Goal: Transaction & Acquisition: Purchase product/service

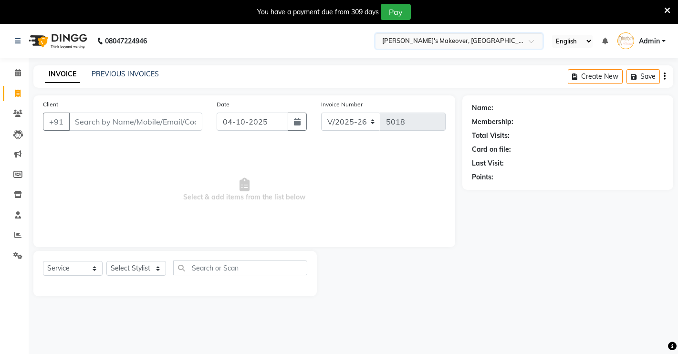
select select "7317"
select select "service"
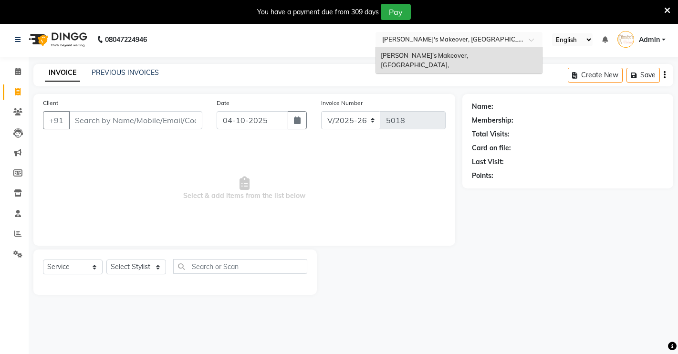
scroll to position [24, 0]
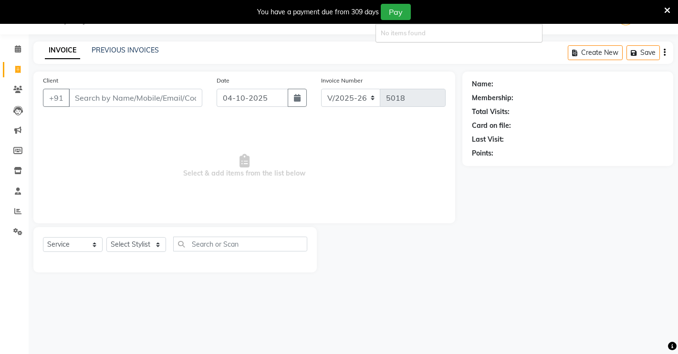
type input "++"
click at [18, 51] on icon at bounding box center [18, 48] width 6 height 7
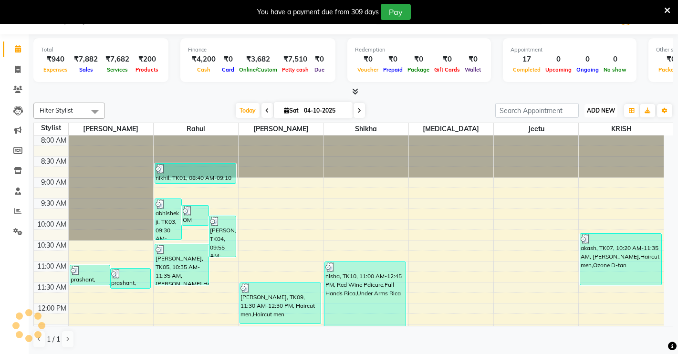
click at [593, 112] on span "ADD NEW" at bounding box center [601, 110] width 28 height 7
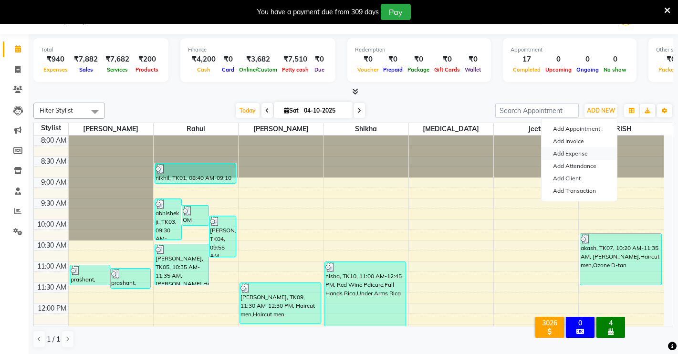
click at [568, 153] on link "Add Expense" at bounding box center [578, 153] width 75 height 12
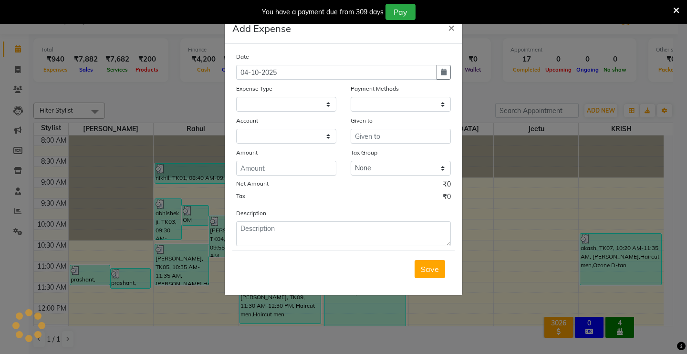
select select "1"
select select "6406"
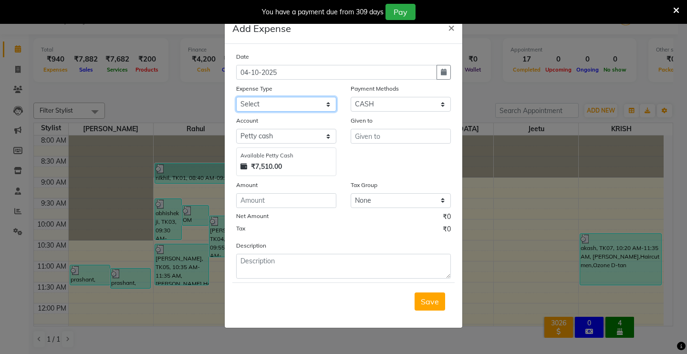
click at [295, 104] on select "Select Advance Salary Baba Bank Service Charges CLEANING Clinical charges DM SI…" at bounding box center [286, 104] width 100 height 15
select select "19380"
click at [236, 97] on select "Select Advance Salary Baba Bank Service Charges CLEANING Clinical charges DM SI…" at bounding box center [286, 104] width 100 height 15
click at [263, 204] on input "number" at bounding box center [286, 200] width 100 height 15
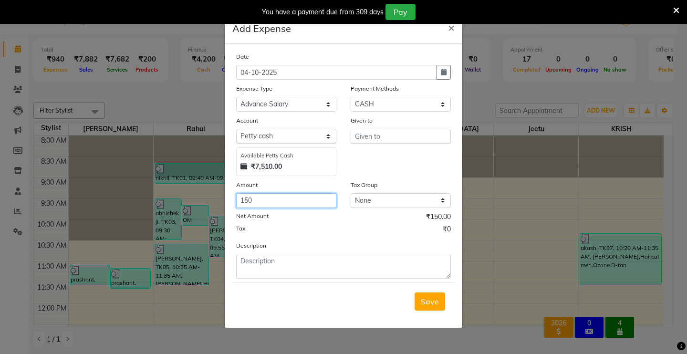
type input "150"
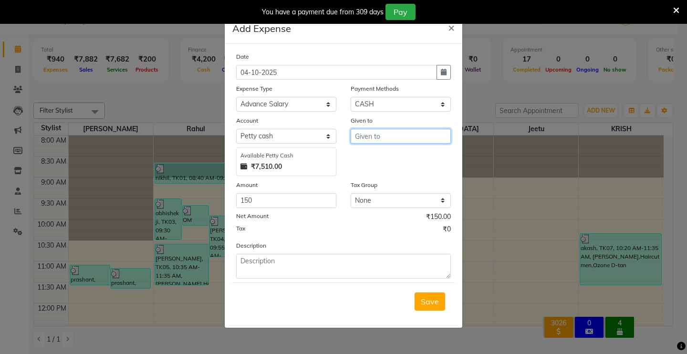
click at [380, 133] on input "text" at bounding box center [401, 136] width 100 height 15
click at [381, 156] on span "Rahul" at bounding box center [373, 157] width 21 height 10
type input "Rahul"
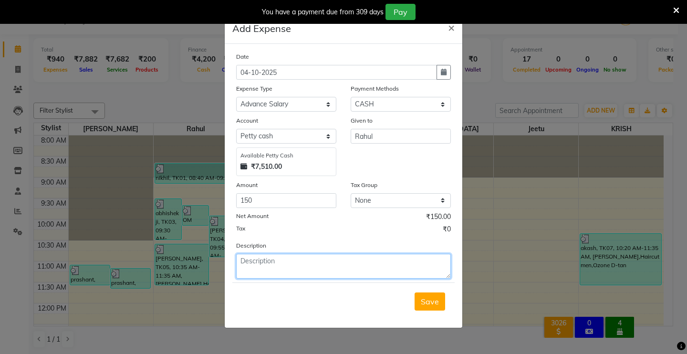
click at [287, 267] on textarea at bounding box center [343, 266] width 215 height 25
type textarea "PAID BY [PERSON_NAME]"
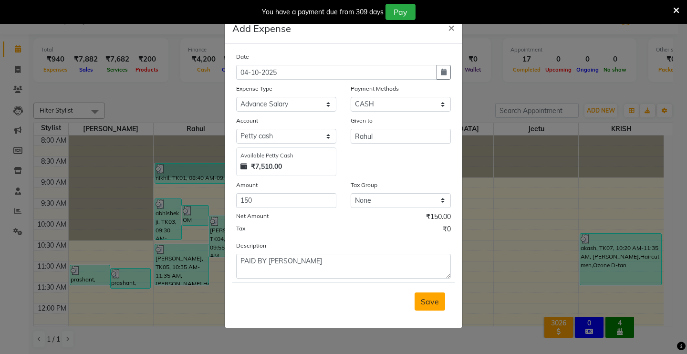
click at [427, 303] on span "Save" at bounding box center [430, 302] width 18 height 10
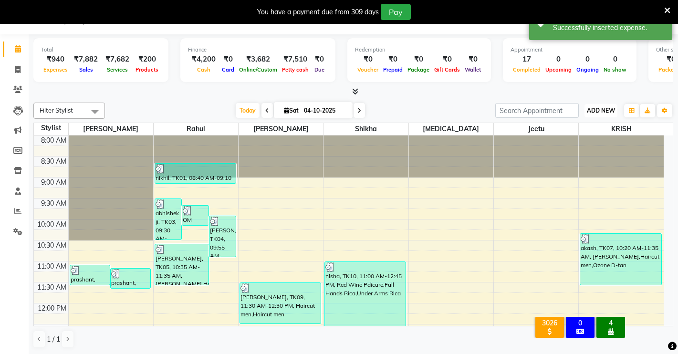
click at [600, 106] on button "ADD NEW Toggle Dropdown" at bounding box center [600, 110] width 33 height 13
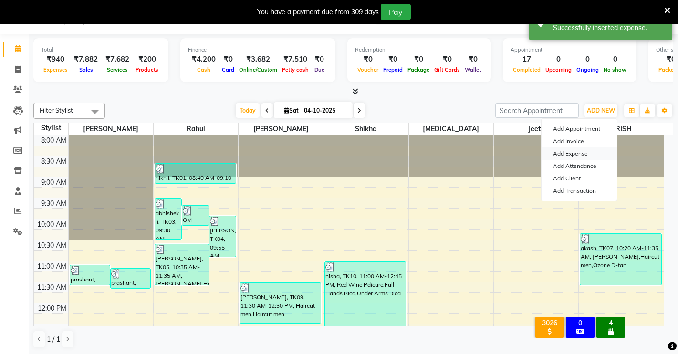
click at [570, 155] on link "Add Expense" at bounding box center [578, 153] width 75 height 12
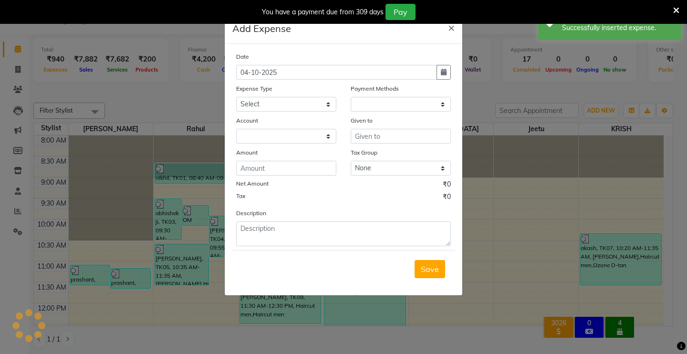
select select "1"
select select "6406"
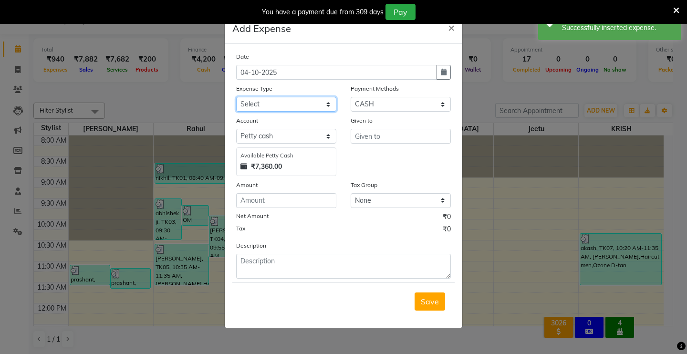
click at [301, 110] on select "Select Advance Salary Baba Bank Service Charges CLEANING Clinical charges DM SI…" at bounding box center [286, 104] width 100 height 15
select select "19381"
click at [236, 97] on select "Select Advance Salary Baba Bank Service Charges CLEANING Clinical charges DM SI…" at bounding box center [286, 104] width 100 height 15
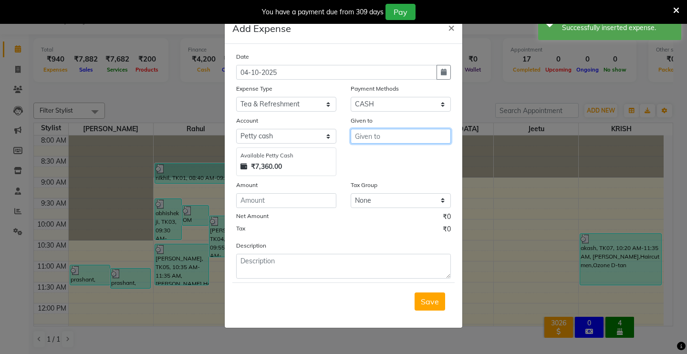
click at [364, 138] on input "text" at bounding box center [401, 136] width 100 height 15
type input "DEMO STAFF"
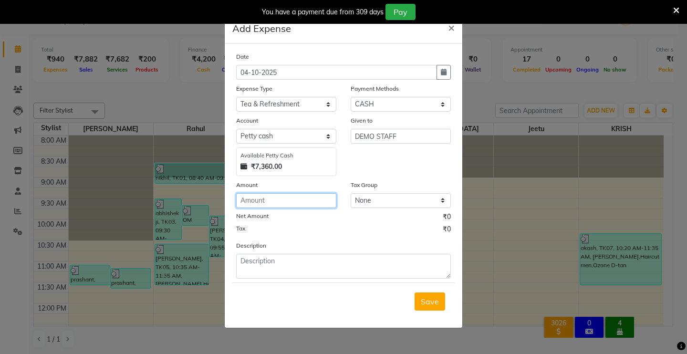
click at [270, 198] on input "number" at bounding box center [286, 200] width 100 height 15
type input "50"
click at [431, 304] on span "Save" at bounding box center [430, 302] width 18 height 10
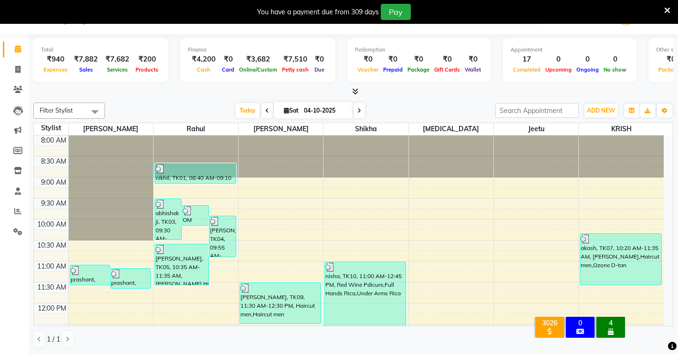
scroll to position [24, 0]
click at [18, 67] on icon at bounding box center [17, 68] width 5 height 7
select select "7317"
select select "service"
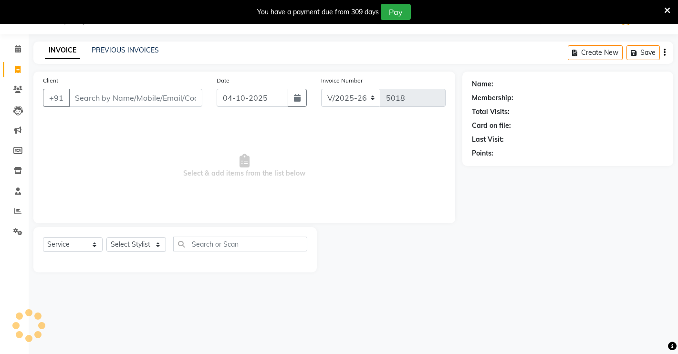
scroll to position [24, 0]
click at [15, 51] on icon at bounding box center [18, 48] width 6 height 7
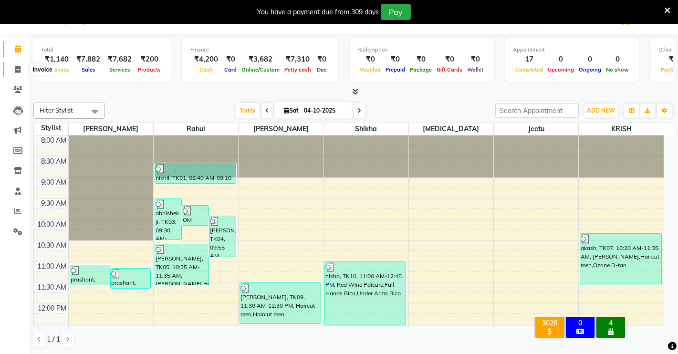
click at [17, 67] on icon at bounding box center [17, 69] width 5 height 7
select select "7317"
select select "service"
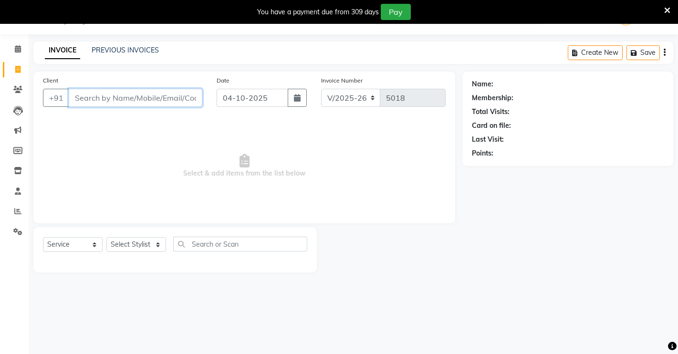
click at [86, 96] on input "Client" at bounding box center [136, 98] width 134 height 18
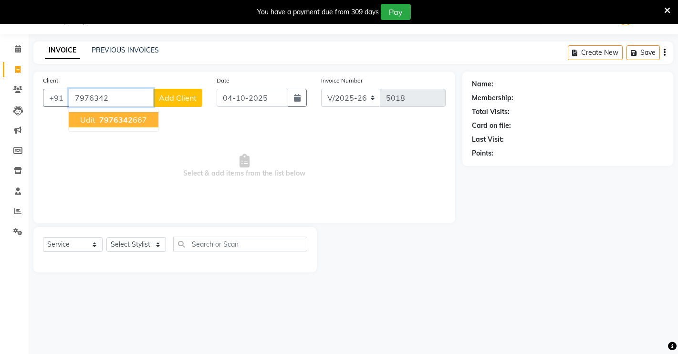
click at [78, 120] on button "[PERSON_NAME] 7976342 667" at bounding box center [114, 119] width 90 height 15
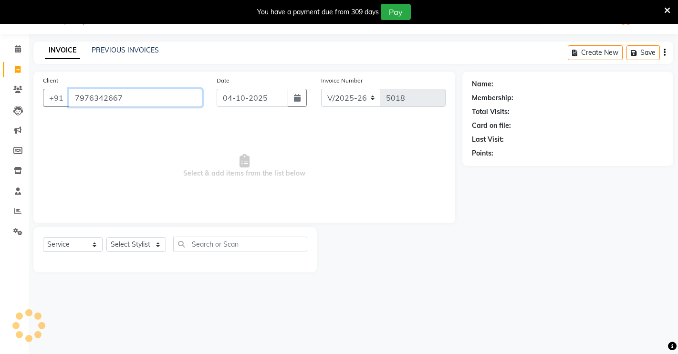
type input "7976342667"
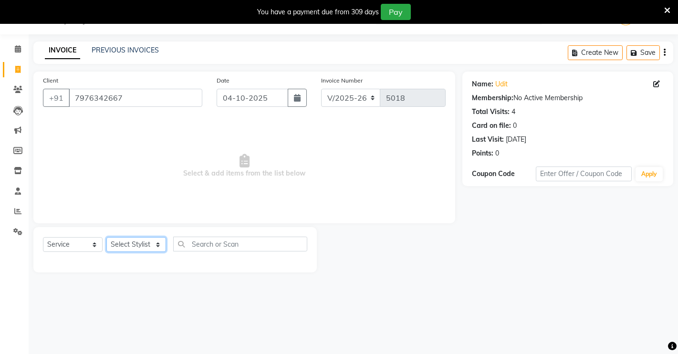
click at [125, 242] on select "Select Stylist [PERSON_NAME] [PERSON_NAME] NAVEEN [MEDICAL_DATA][PERSON_NAME] […" at bounding box center [136, 244] width 60 height 15
select select "65689"
click at [106, 237] on select "Select Stylist [PERSON_NAME] [PERSON_NAME] NAVEEN [MEDICAL_DATA][PERSON_NAME] […" at bounding box center [136, 244] width 60 height 15
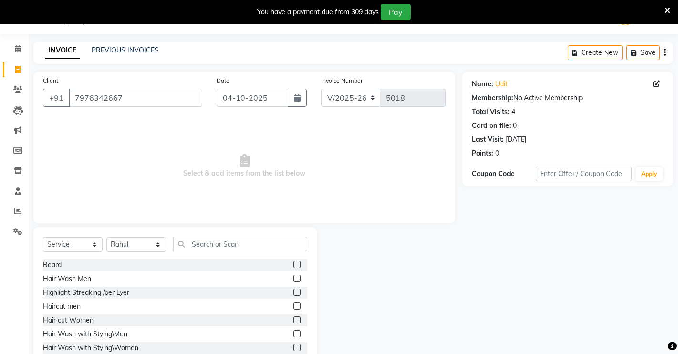
click at [293, 263] on label at bounding box center [296, 264] width 7 height 7
click at [293, 263] on input "checkbox" at bounding box center [296, 265] width 6 height 6
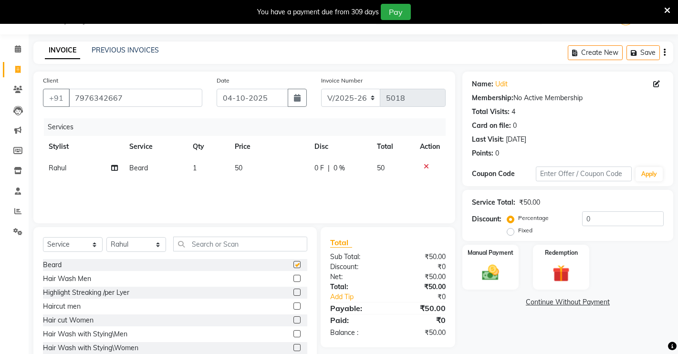
checkbox input "false"
click at [293, 306] on label at bounding box center [296, 305] width 7 height 7
click at [293, 306] on input "checkbox" at bounding box center [296, 306] width 6 height 6
checkbox input "false"
drag, startPoint x: 473, startPoint y: 262, endPoint x: 493, endPoint y: 266, distance: 20.9
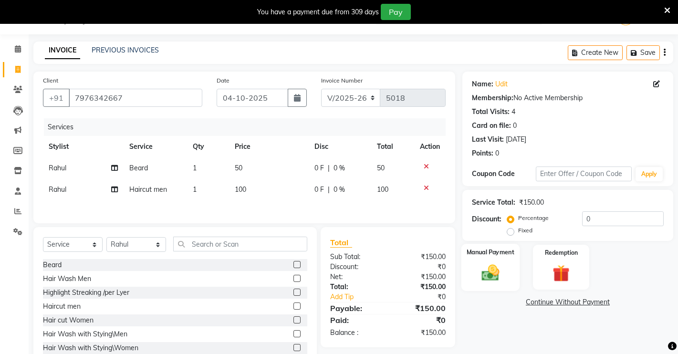
click at [473, 263] on div "Manual Payment" at bounding box center [490, 267] width 59 height 47
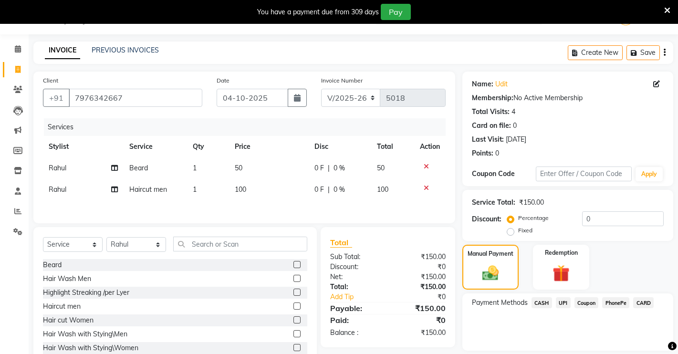
click at [562, 299] on span "UPI" at bounding box center [563, 302] width 15 height 11
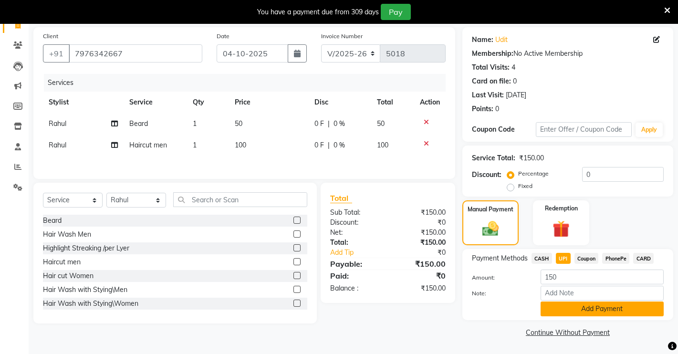
click at [553, 306] on button "Add Payment" at bounding box center [602, 309] width 123 height 15
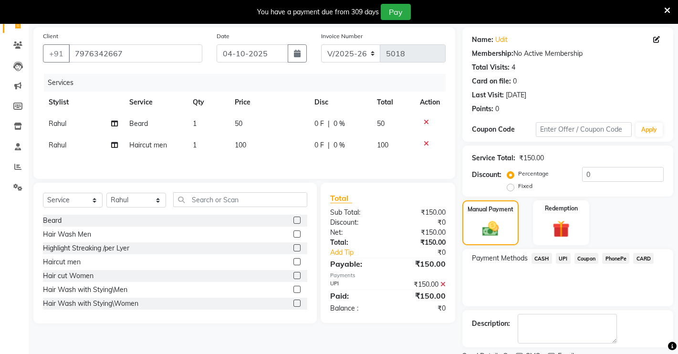
scroll to position [108, 0]
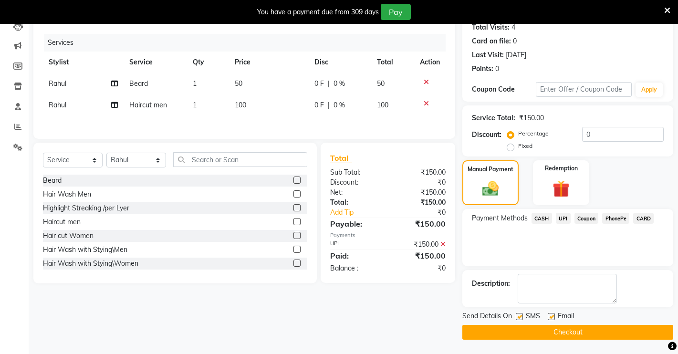
click at [548, 329] on button "Checkout" at bounding box center [567, 332] width 211 height 15
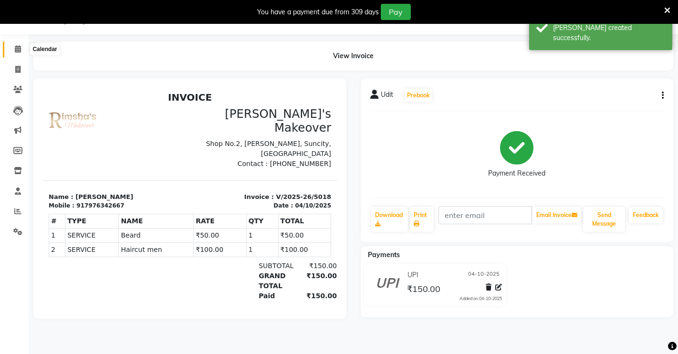
click at [16, 51] on icon at bounding box center [18, 48] width 6 height 7
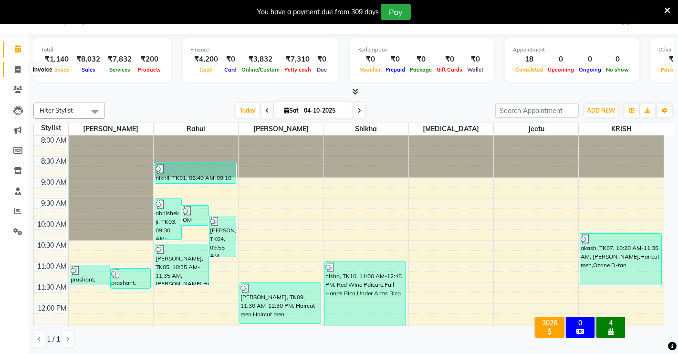
click at [16, 68] on icon at bounding box center [17, 69] width 5 height 7
select select "service"
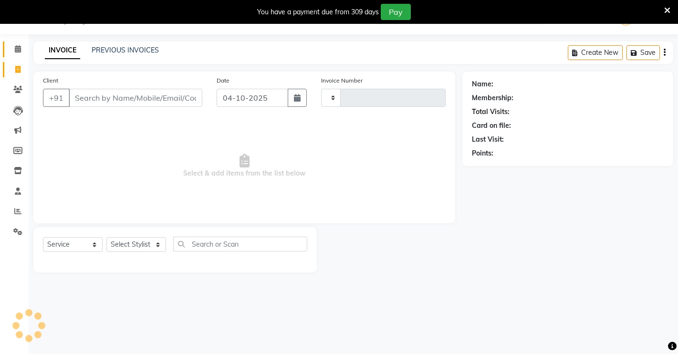
type input "5019"
select select "7317"
click at [18, 89] on icon at bounding box center [17, 89] width 9 height 7
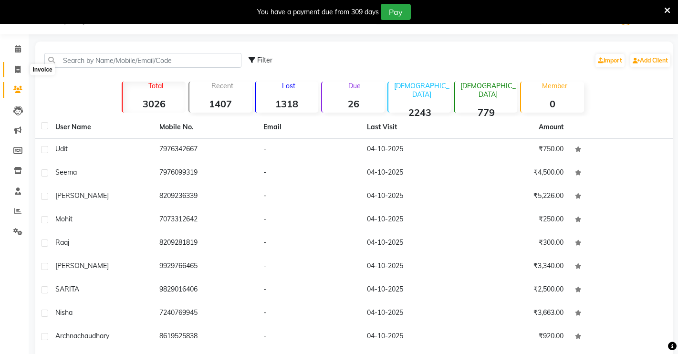
click at [21, 68] on span at bounding box center [18, 69] width 17 height 11
select select "7317"
select select "service"
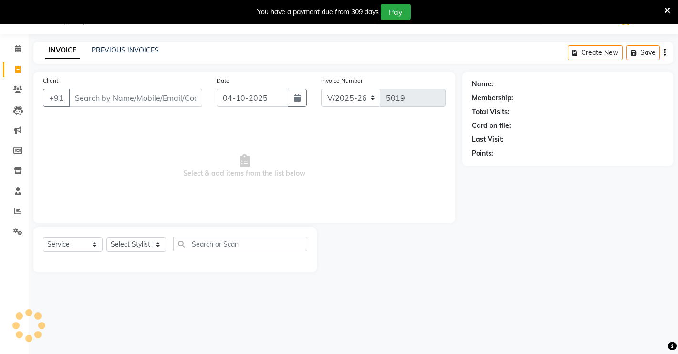
click at [91, 100] on input "Client" at bounding box center [136, 98] width 134 height 18
type input "9352127629"
click at [176, 97] on span "Add Client" at bounding box center [178, 98] width 38 height 10
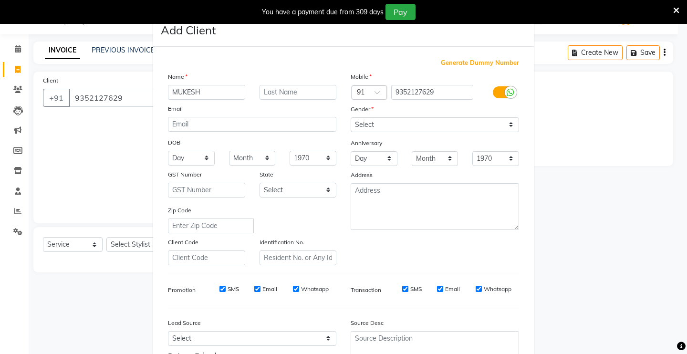
type input "MUKESH"
click at [399, 124] on select "Select [DEMOGRAPHIC_DATA] [DEMOGRAPHIC_DATA] Other Prefer Not To Say" at bounding box center [435, 124] width 168 height 15
select select "[DEMOGRAPHIC_DATA]"
click at [351, 117] on select "Select [DEMOGRAPHIC_DATA] [DEMOGRAPHIC_DATA] Other Prefer Not To Say" at bounding box center [435, 124] width 168 height 15
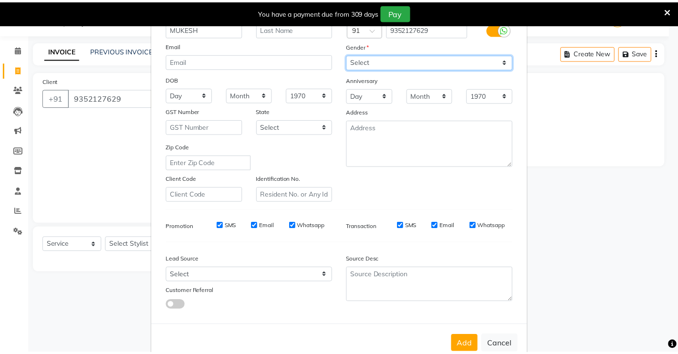
scroll to position [86, 0]
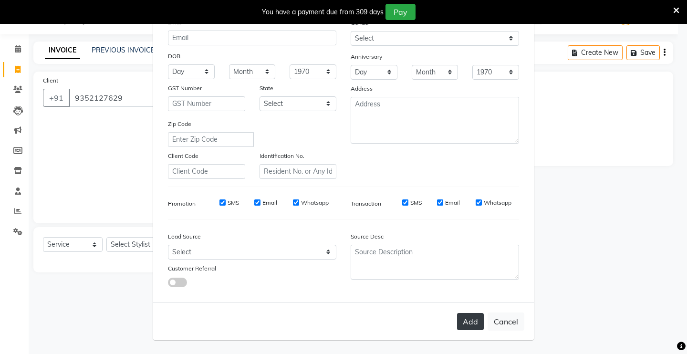
click at [462, 325] on button "Add" at bounding box center [470, 321] width 27 height 17
select select
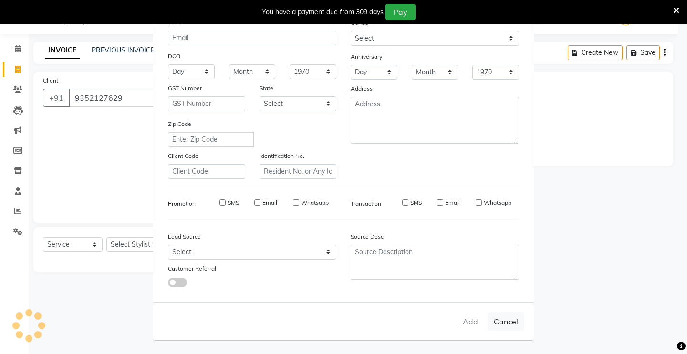
select select
checkbox input "false"
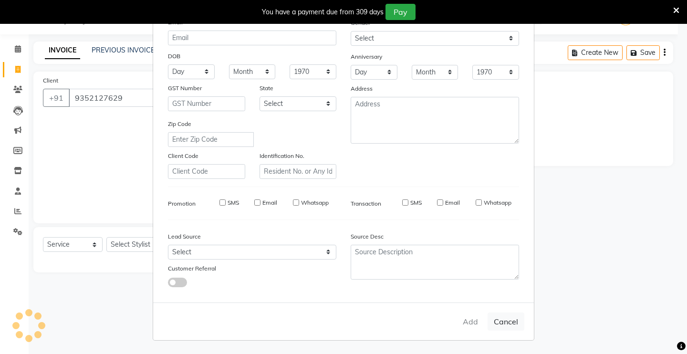
checkbox input "false"
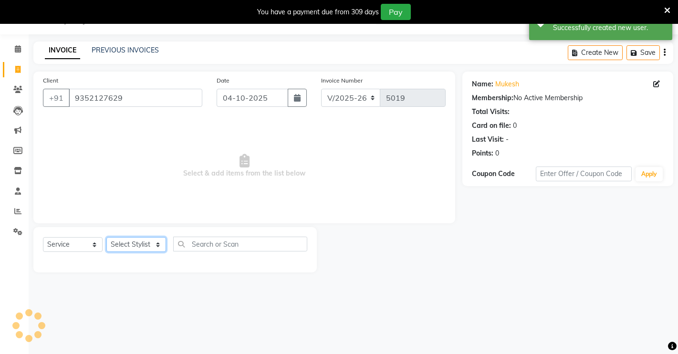
click at [145, 242] on select "Select Stylist [PERSON_NAME] [PERSON_NAME] NAVEEN [MEDICAL_DATA][PERSON_NAME] […" at bounding box center [136, 244] width 60 height 15
select select "64880"
click at [106, 237] on select "Select Stylist [PERSON_NAME] [PERSON_NAME] NAVEEN [MEDICAL_DATA][PERSON_NAME] […" at bounding box center [136, 244] width 60 height 15
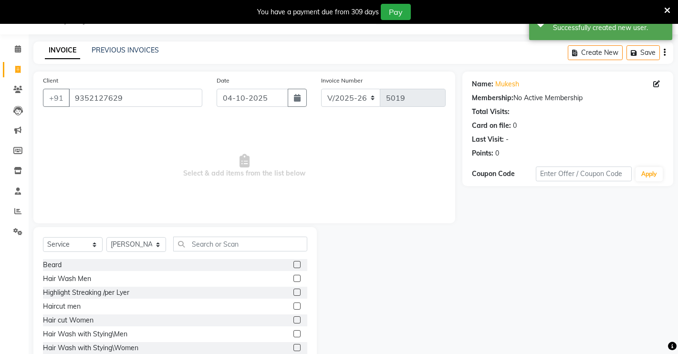
click at [293, 306] on label at bounding box center [296, 305] width 7 height 7
click at [293, 306] on input "checkbox" at bounding box center [296, 306] width 6 height 6
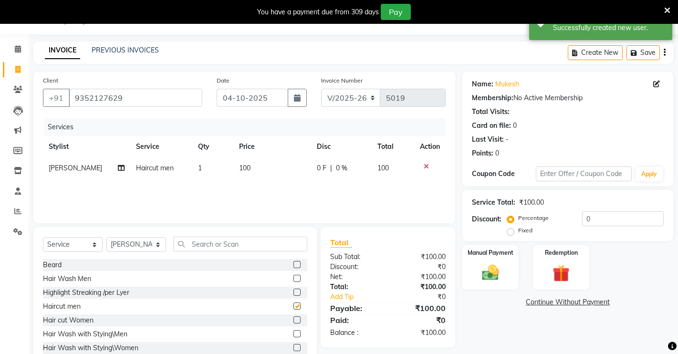
checkbox input "false"
click at [509, 269] on div "Manual Payment" at bounding box center [490, 267] width 59 height 47
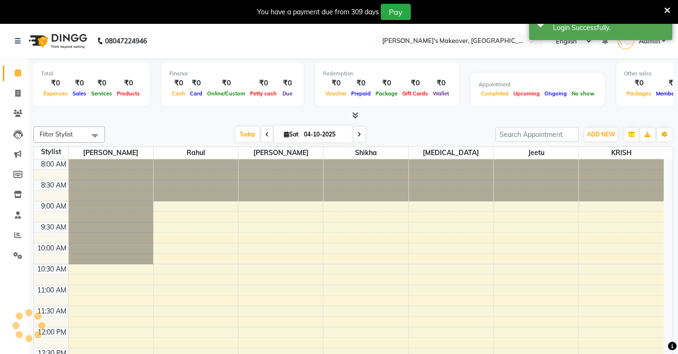
select select "en"
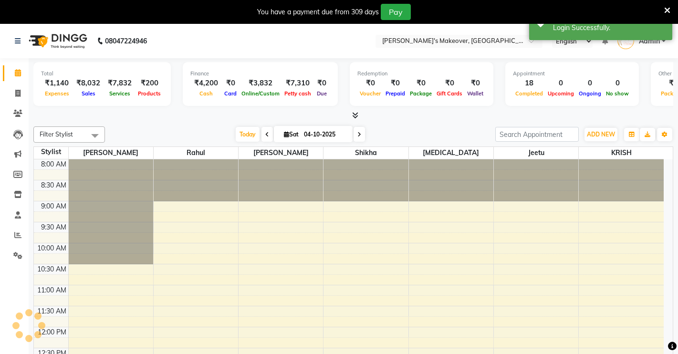
scroll to position [330, 0]
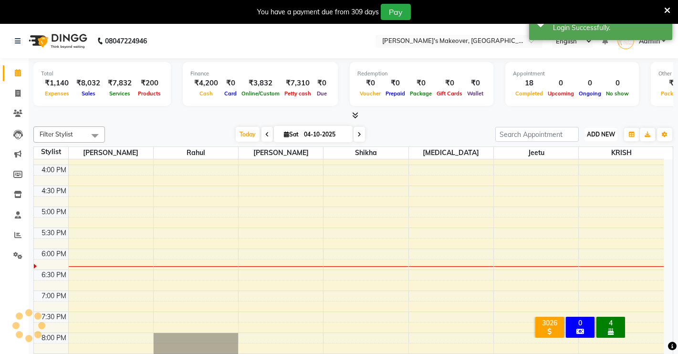
click at [604, 136] on span "ADD NEW" at bounding box center [601, 134] width 28 height 7
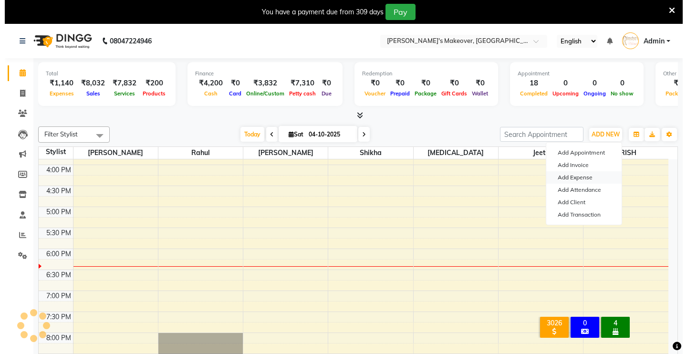
scroll to position [0, 0]
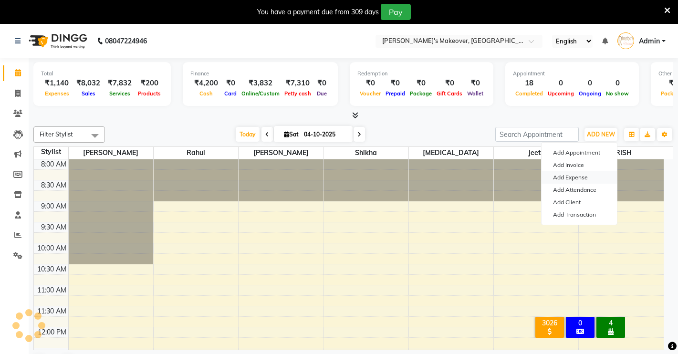
click at [580, 178] on link "Add Expense" at bounding box center [578, 177] width 75 height 12
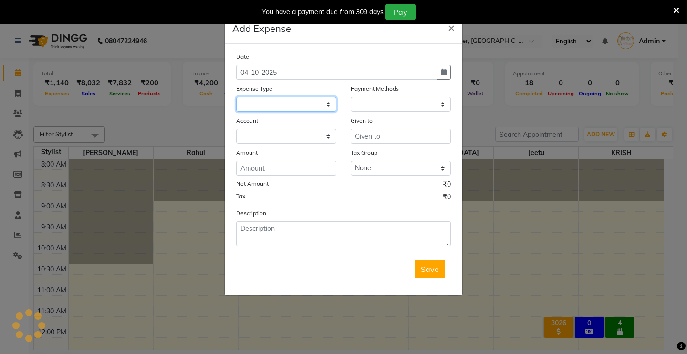
click at [309, 103] on select at bounding box center [286, 104] width 100 height 15
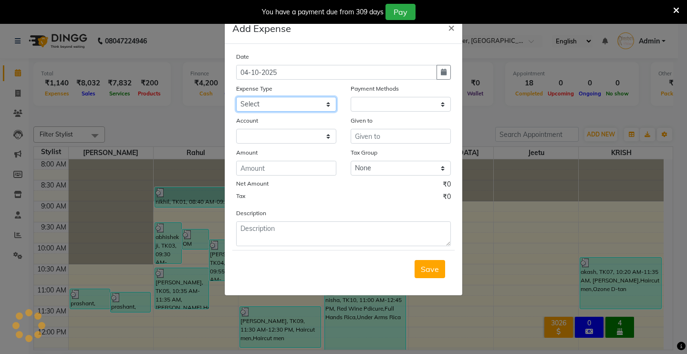
click at [300, 108] on select "Select Advance Salary Baba Bank Service Charges CLEANING Clinical charges DM SI…" at bounding box center [286, 104] width 100 height 15
select select "1"
select select "6406"
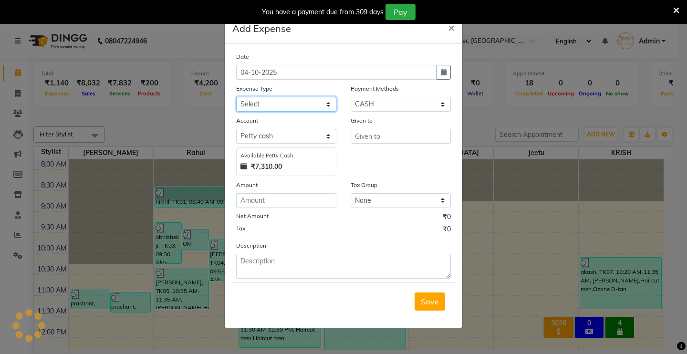
click at [300, 107] on select "Select Advance Salary Baba Bank Service Charges CLEANING Clinical charges DM SI…" at bounding box center [286, 104] width 100 height 15
select select "19380"
click at [236, 97] on select "Select Advance Salary Baba Bank Service Charges CLEANING Clinical charges DM SI…" at bounding box center [286, 104] width 100 height 15
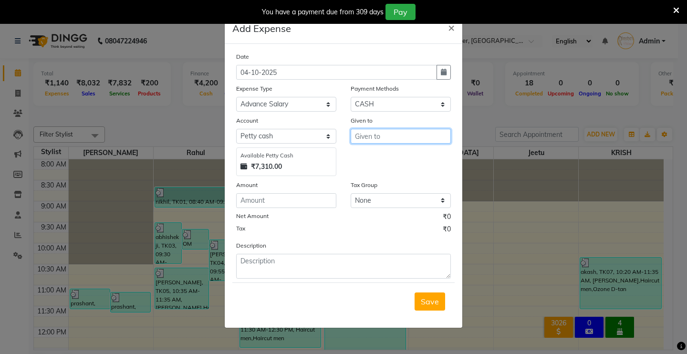
click at [391, 138] on input "text" at bounding box center [401, 136] width 100 height 15
click at [395, 155] on ngb-highlight "Sachi n Dangoriya" at bounding box center [395, 157] width 64 height 10
type input "[PERSON_NAME]"
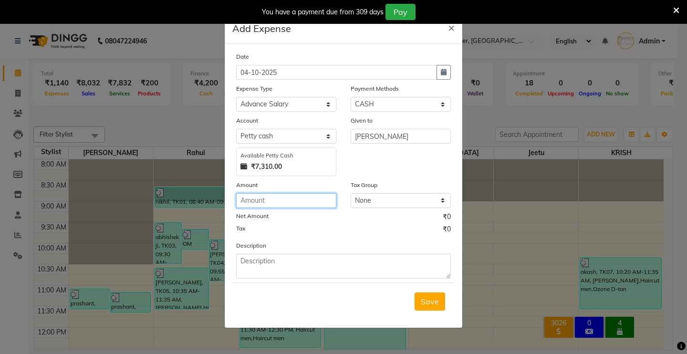
click at [297, 199] on input "number" at bounding box center [286, 200] width 100 height 15
type input "50"
click at [423, 304] on span "Save" at bounding box center [430, 302] width 18 height 10
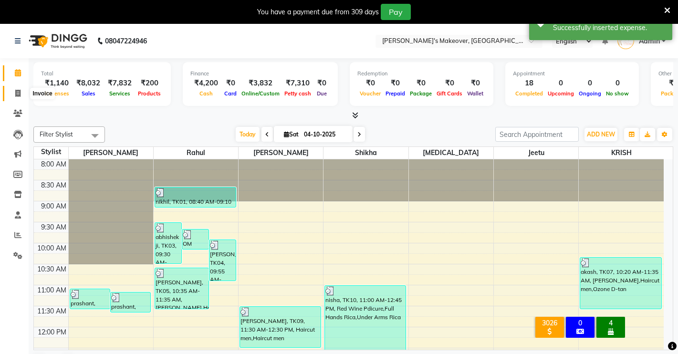
click at [23, 95] on span at bounding box center [18, 93] width 17 height 11
select select "service"
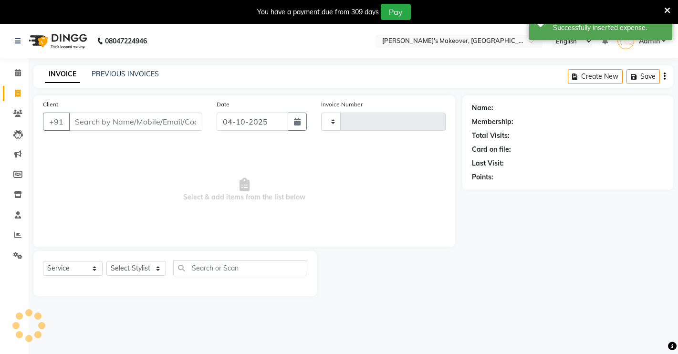
drag, startPoint x: 152, startPoint y: 115, endPoint x: 151, endPoint y: 121, distance: 5.3
click at [152, 116] on input "Client" at bounding box center [136, 122] width 134 height 18
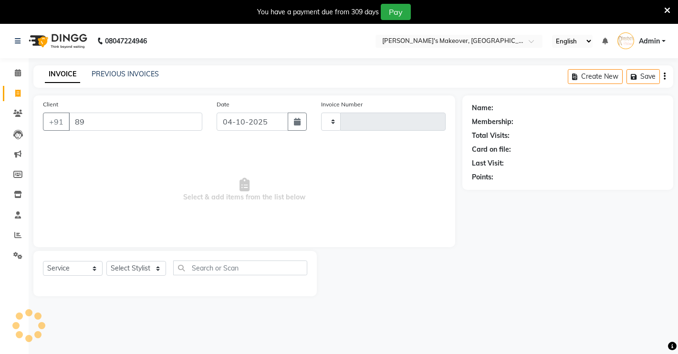
type input "8"
type input "9352127629"
click at [175, 122] on span "Add Client" at bounding box center [178, 122] width 38 height 10
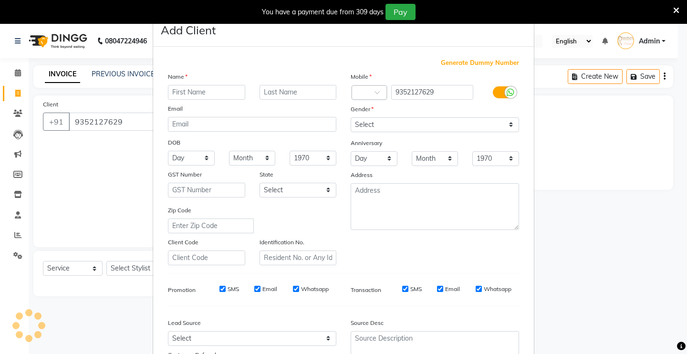
type input "m"
type input "MUKESH"
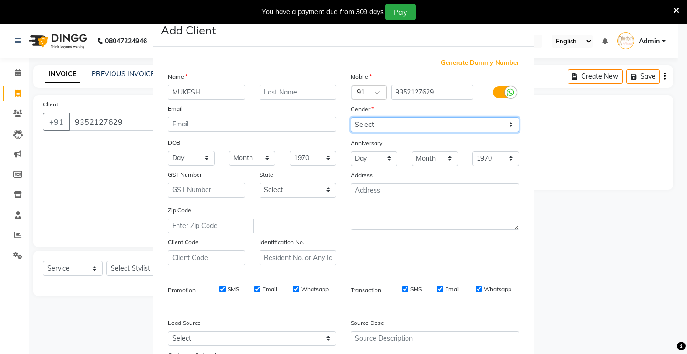
click at [425, 128] on select "Select [DEMOGRAPHIC_DATA] [DEMOGRAPHIC_DATA] Other Prefer Not To Say" at bounding box center [435, 124] width 168 height 15
select select "[DEMOGRAPHIC_DATA]"
click at [351, 117] on select "Select [DEMOGRAPHIC_DATA] [DEMOGRAPHIC_DATA] Other Prefer Not To Say" at bounding box center [435, 124] width 168 height 15
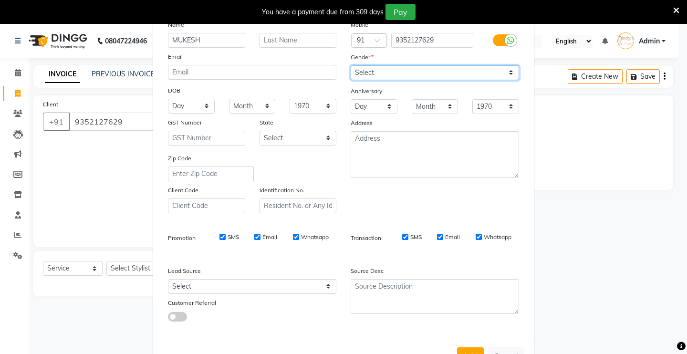
scroll to position [86, 0]
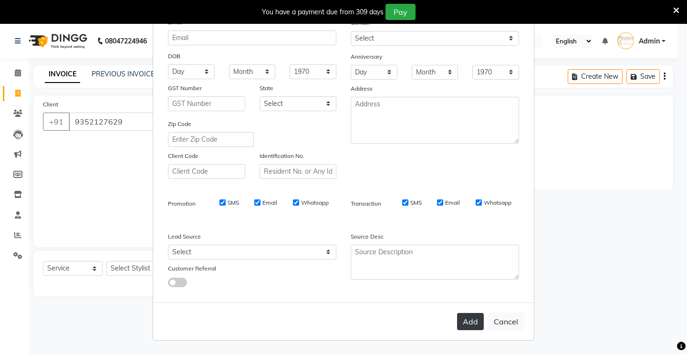
click at [466, 319] on button "Add" at bounding box center [470, 321] width 27 height 17
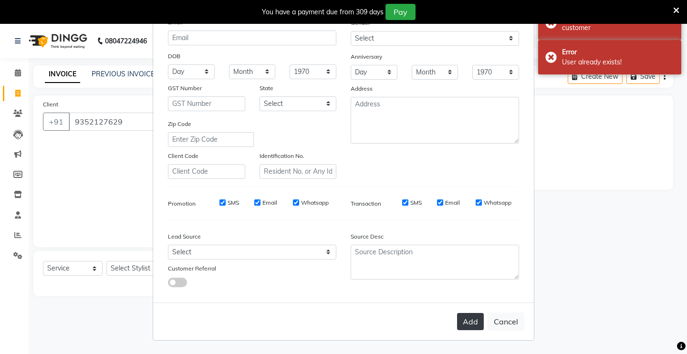
click at [467, 322] on button "Add" at bounding box center [470, 321] width 27 height 17
click at [494, 317] on button "Cancel" at bounding box center [506, 321] width 37 height 18
select select
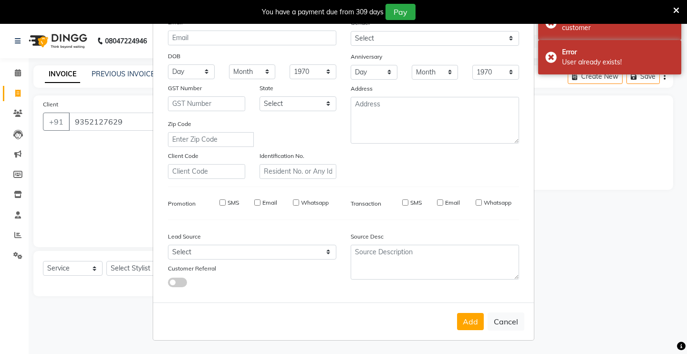
select select
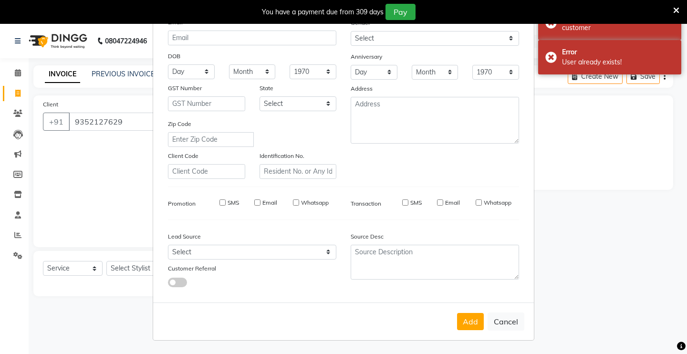
checkbox input "false"
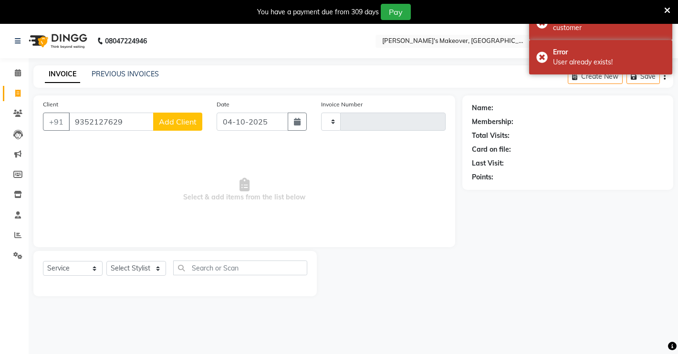
click at [189, 127] on button "Add Client" at bounding box center [177, 122] width 49 height 18
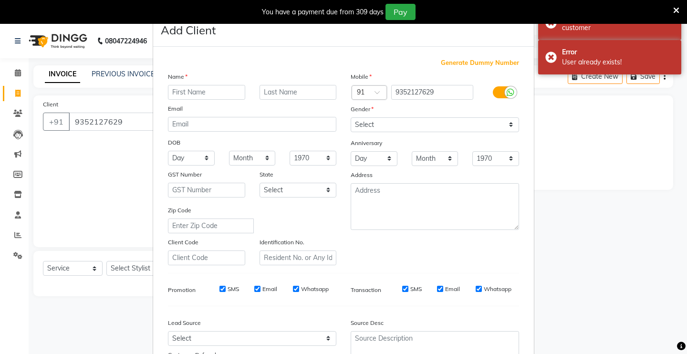
click at [194, 88] on input "text" at bounding box center [206, 92] width 77 height 15
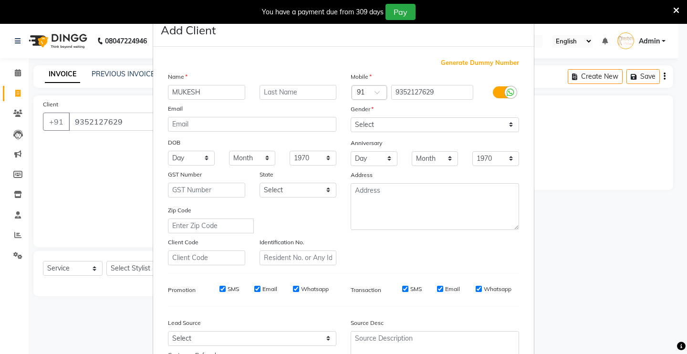
type input "MUKESH"
click at [434, 127] on select "Select [DEMOGRAPHIC_DATA] [DEMOGRAPHIC_DATA] Other Prefer Not To Say" at bounding box center [435, 124] width 168 height 15
select select "[DEMOGRAPHIC_DATA]"
click at [351, 117] on select "Select [DEMOGRAPHIC_DATA] [DEMOGRAPHIC_DATA] Other Prefer Not To Say" at bounding box center [435, 124] width 168 height 15
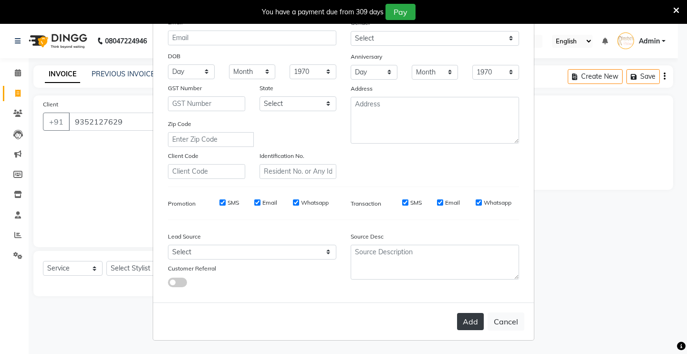
click at [468, 323] on button "Add" at bounding box center [470, 321] width 27 height 17
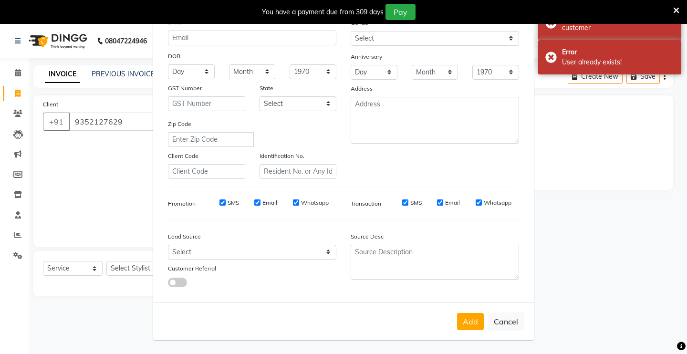
click at [21, 76] on ngb-modal-window "Add Client Generate Dummy Number Name MUKESH Email DOB Day 01 02 03 04 05 06 07…" at bounding box center [343, 177] width 687 height 354
click at [506, 325] on button "Cancel" at bounding box center [506, 321] width 37 height 18
select select
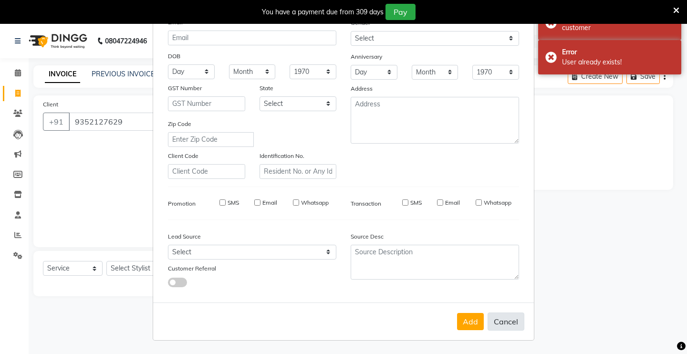
select select
checkbox input "false"
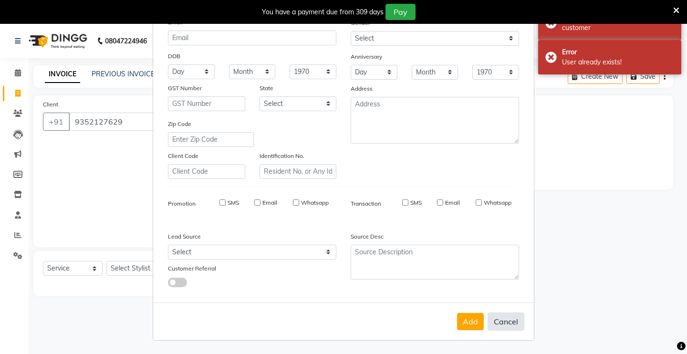
checkbox input "false"
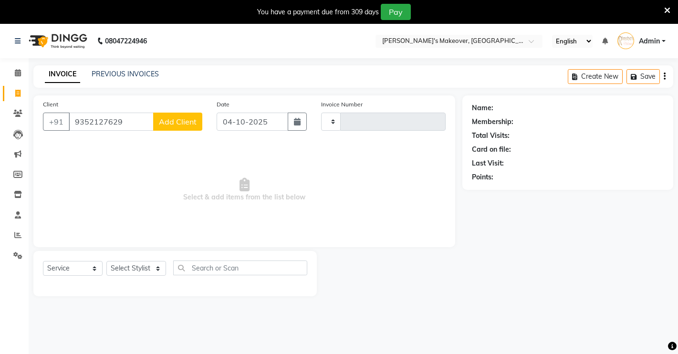
click at [17, 83] on li "Invoice" at bounding box center [14, 93] width 29 height 21
click at [13, 69] on span at bounding box center [18, 73] width 17 height 11
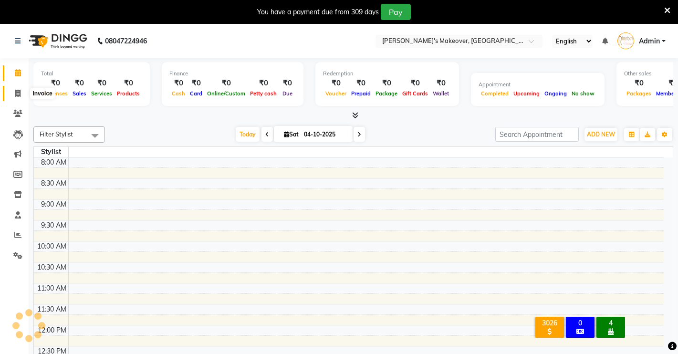
click at [20, 96] on icon at bounding box center [17, 93] width 5 height 7
select select "service"
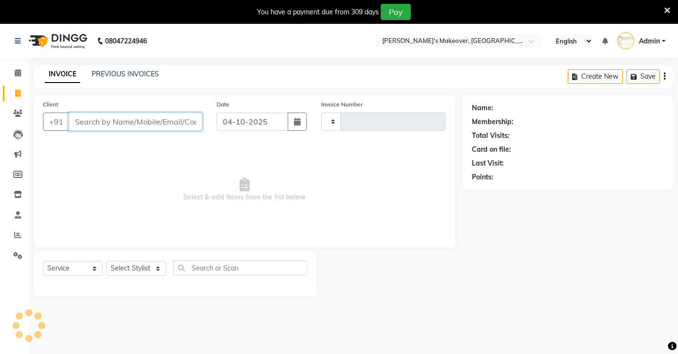
click at [115, 115] on input "Client" at bounding box center [136, 122] width 134 height 18
type input "5019"
select select "7317"
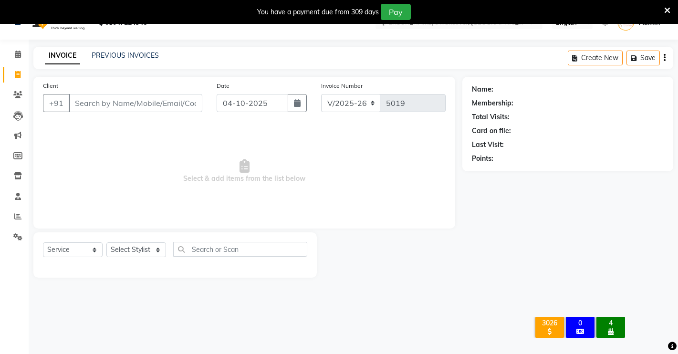
scroll to position [24, 0]
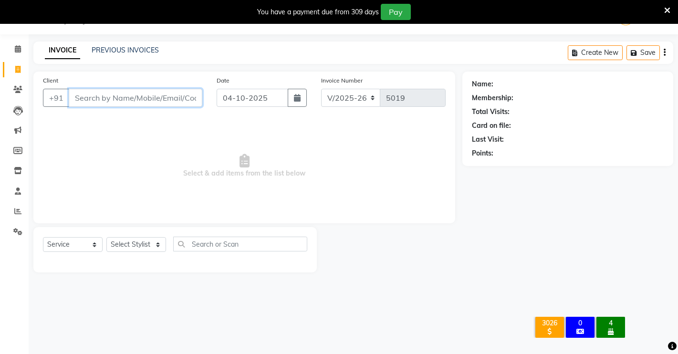
click at [116, 97] on input "Client" at bounding box center [136, 98] width 134 height 18
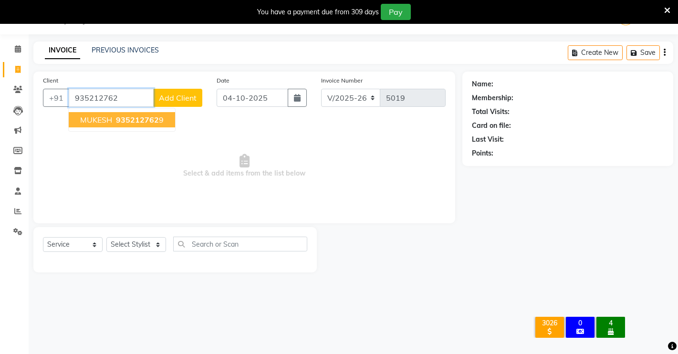
click at [135, 117] on span "935212762" at bounding box center [137, 120] width 43 height 10
type input "9352127629"
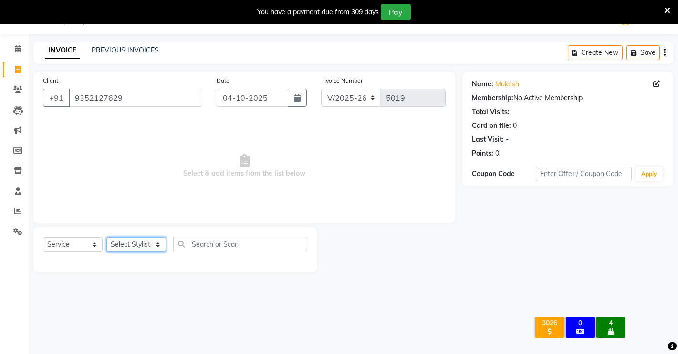
click at [159, 249] on select "Select Stylist [PERSON_NAME] [PERSON_NAME] NAVEEN [MEDICAL_DATA][PERSON_NAME] […" at bounding box center [136, 244] width 60 height 15
select select "64880"
click at [106, 237] on select "Select Stylist [PERSON_NAME] [PERSON_NAME] NAVEEN [MEDICAL_DATA][PERSON_NAME] […" at bounding box center [136, 244] width 60 height 15
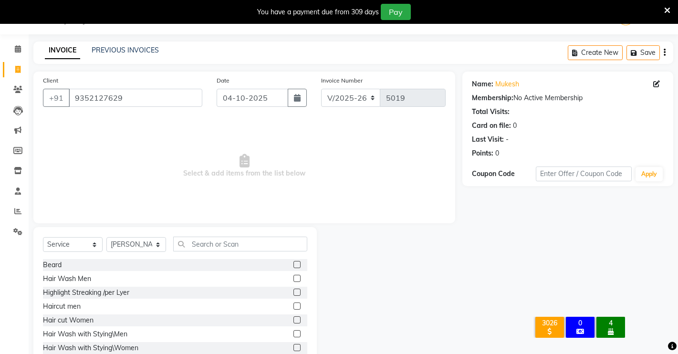
drag, startPoint x: 287, startPoint y: 304, endPoint x: 314, endPoint y: 305, distance: 27.2
click at [293, 305] on label at bounding box center [296, 305] width 7 height 7
click at [293, 305] on input "checkbox" at bounding box center [296, 306] width 6 height 6
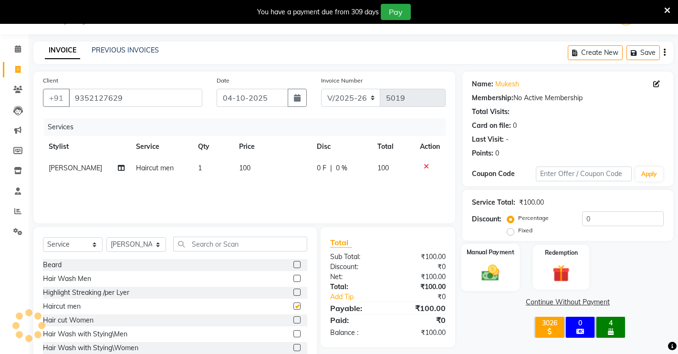
checkbox input "false"
click at [493, 258] on div "Manual Payment" at bounding box center [490, 267] width 59 height 47
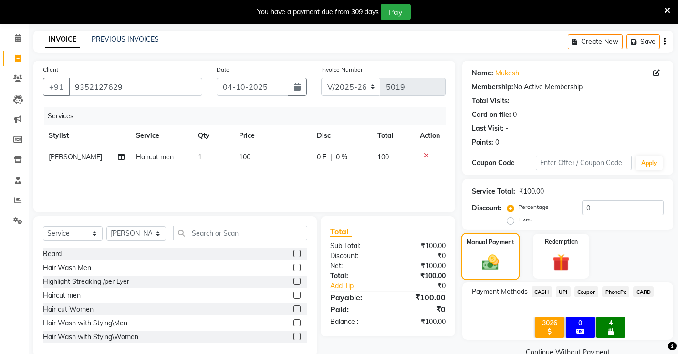
scroll to position [54, 0]
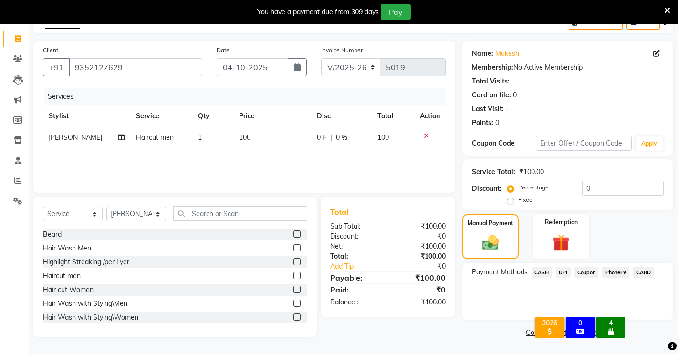
click at [546, 271] on span "CASH" at bounding box center [541, 272] width 21 height 11
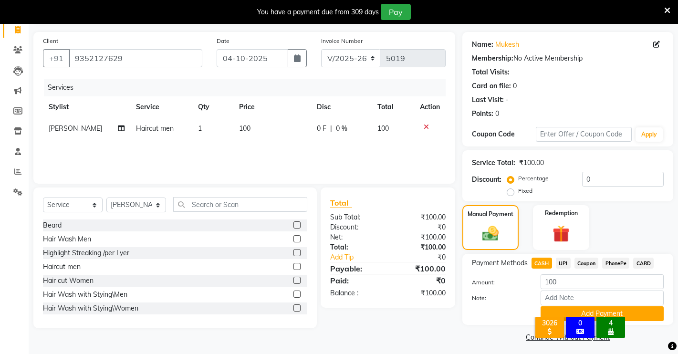
scroll to position [68, 0]
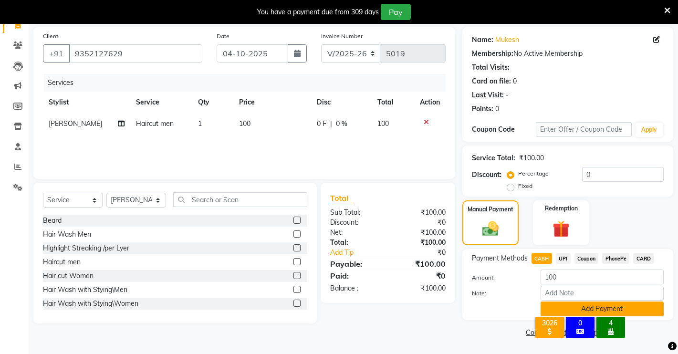
click at [646, 313] on button "Add Payment" at bounding box center [602, 309] width 123 height 15
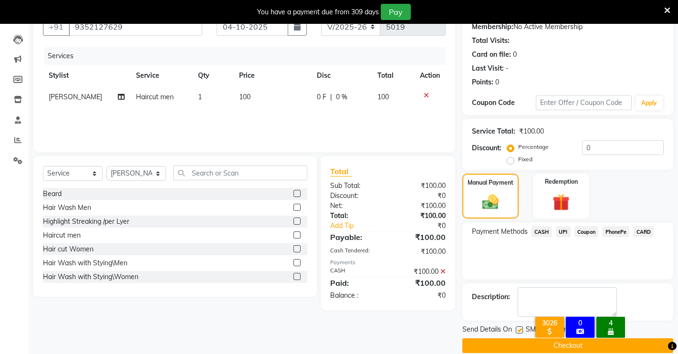
scroll to position [108, 0]
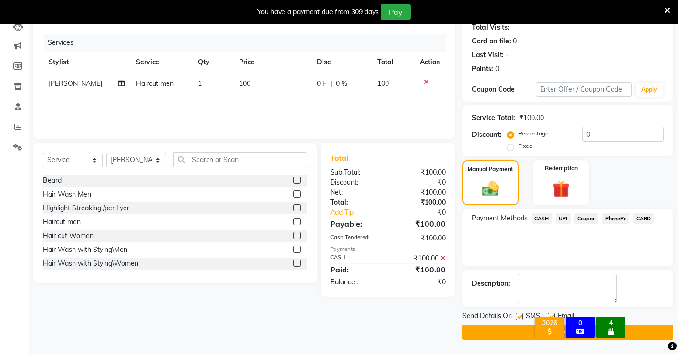
click at [651, 332] on button "Checkout" at bounding box center [567, 332] width 211 height 15
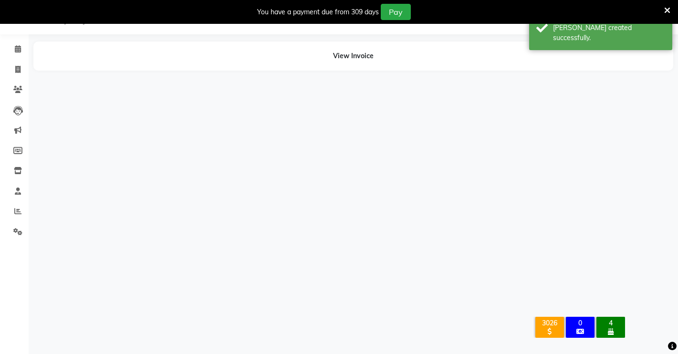
scroll to position [24, 0]
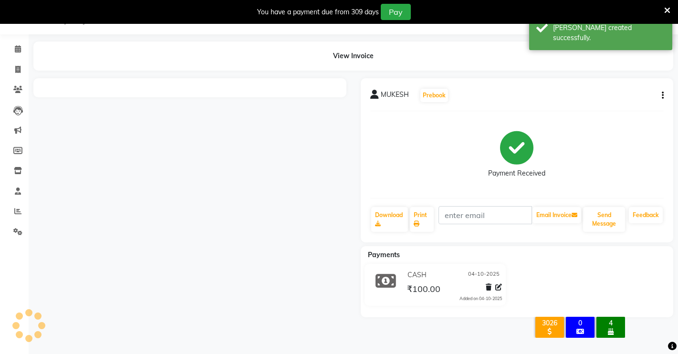
click at [471, 307] on div "CASH 04-10-2025 ₹100.00 Added on 04-10-2025" at bounding box center [436, 287] width 164 height 46
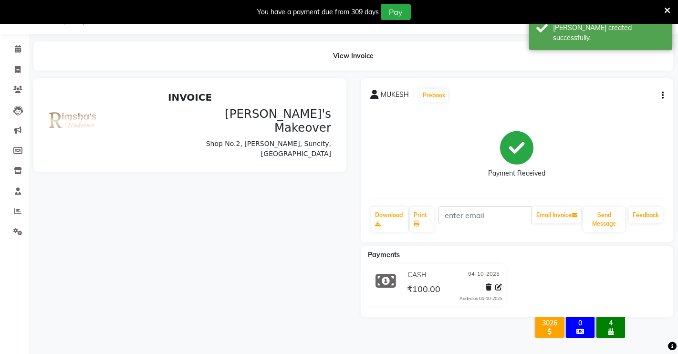
scroll to position [0, 0]
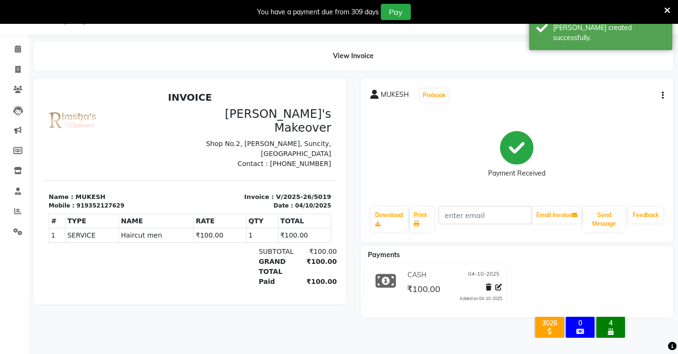
drag, startPoint x: 538, startPoint y: 327, endPoint x: 539, endPoint y: 335, distance: 8.2
click at [539, 329] on div "3026 All Customers 0 All customer 4 Birthday" at bounding box center [579, 327] width 92 height 21
click at [20, 71] on icon at bounding box center [17, 69] width 5 height 7
select select "service"
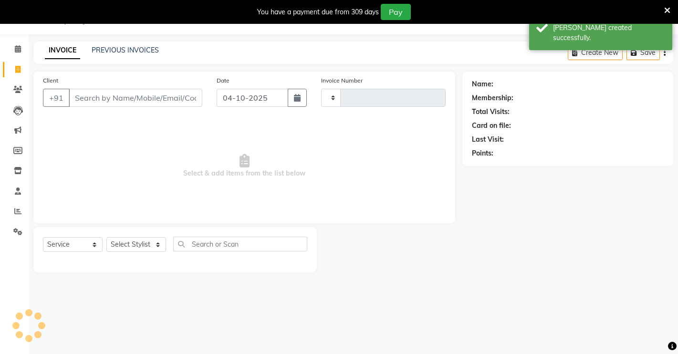
click at [83, 100] on input "Client" at bounding box center [136, 98] width 134 height 18
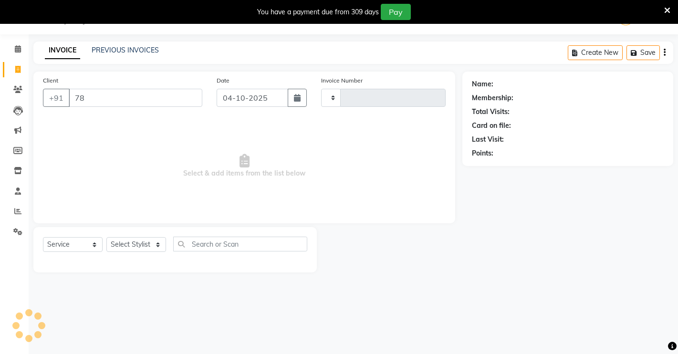
type input "7"
click at [87, 100] on input "8965020718" at bounding box center [136, 98] width 134 height 18
click at [146, 93] on div "Client +91 8905020718 Add Client" at bounding box center [123, 94] width 174 height 39
click at [153, 93] on input "8905020718" at bounding box center [111, 98] width 85 height 18
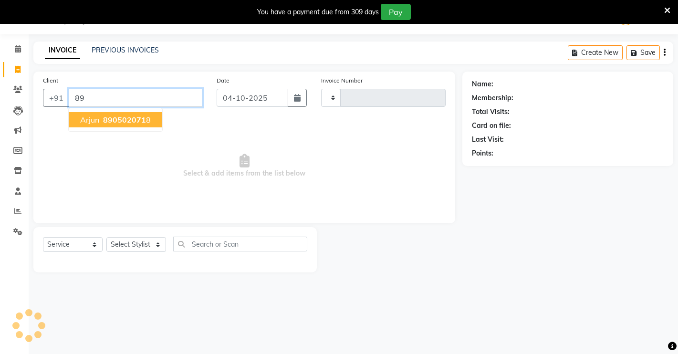
type input "8"
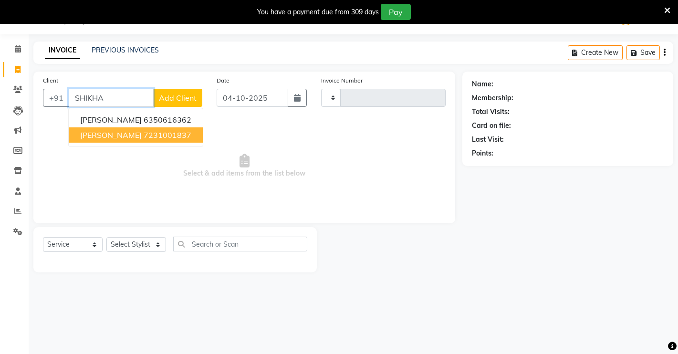
click at [144, 135] on ngb-highlight "7231001837" at bounding box center [168, 135] width 48 height 10
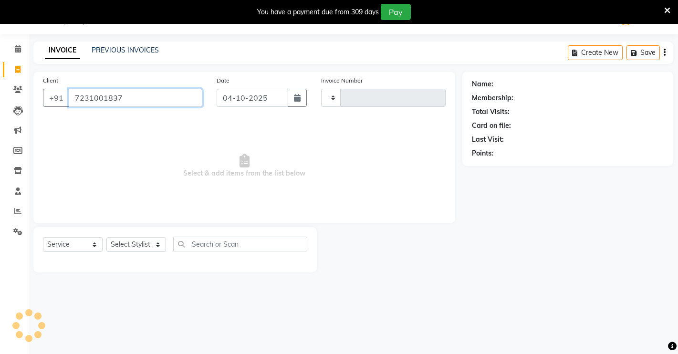
type input "7231001837"
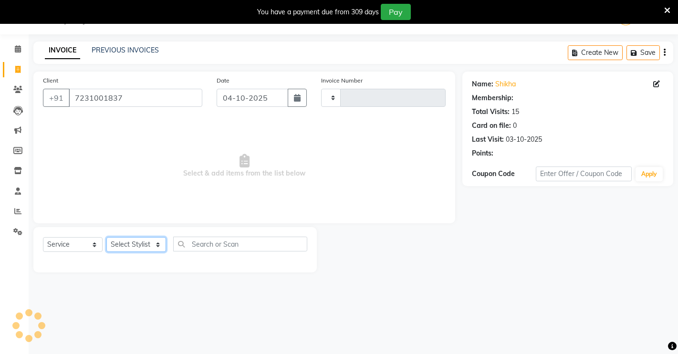
drag, startPoint x: 145, startPoint y: 250, endPoint x: 153, endPoint y: 239, distance: 13.4
click at [146, 247] on select "Select Stylist [PERSON_NAME] [PERSON_NAME] NAVEEN [MEDICAL_DATA][PERSON_NAME] […" at bounding box center [136, 244] width 60 height 15
select select "88618"
click at [106, 237] on select "Select Stylist [PERSON_NAME] [PERSON_NAME] NAVEEN [MEDICAL_DATA][PERSON_NAME] […" at bounding box center [136, 244] width 60 height 15
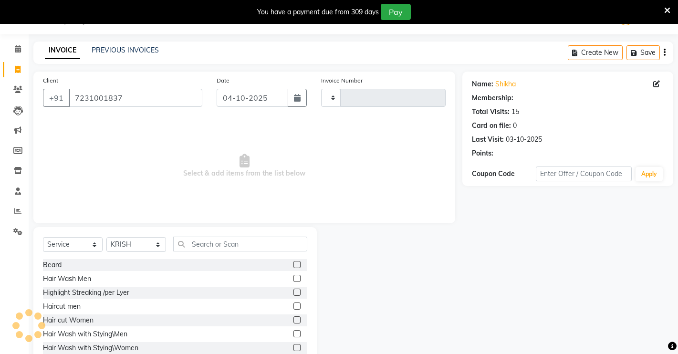
drag, startPoint x: 286, startPoint y: 261, endPoint x: 291, endPoint y: 264, distance: 5.4
click at [293, 261] on label at bounding box center [296, 264] width 7 height 7
click at [293, 262] on input "checkbox" at bounding box center [296, 265] width 6 height 6
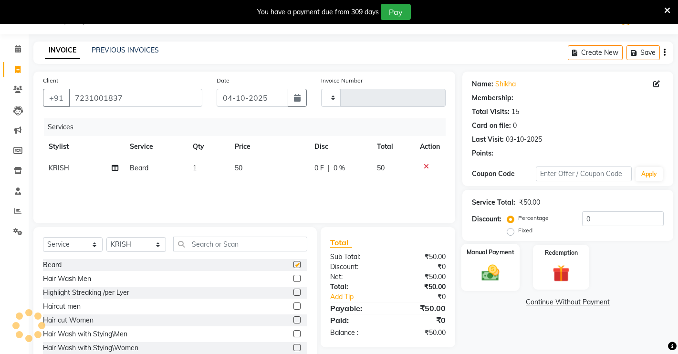
checkbox input "false"
click at [500, 272] on img at bounding box center [490, 272] width 29 height 21
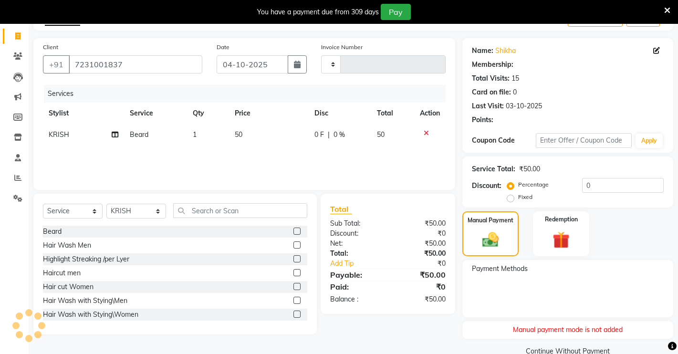
scroll to position [76, 0]
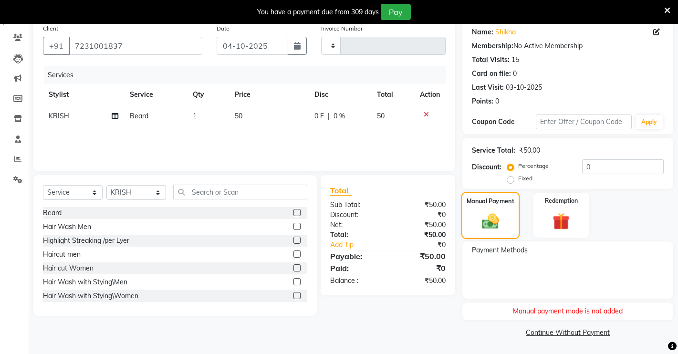
click at [500, 215] on img at bounding box center [491, 221] width 28 height 20
click at [502, 215] on img at bounding box center [491, 221] width 28 height 20
click at [522, 312] on div "Manual payment mode is not added" at bounding box center [567, 311] width 211 height 18
click at [535, 312] on div "Manual payment mode is not added" at bounding box center [567, 311] width 211 height 18
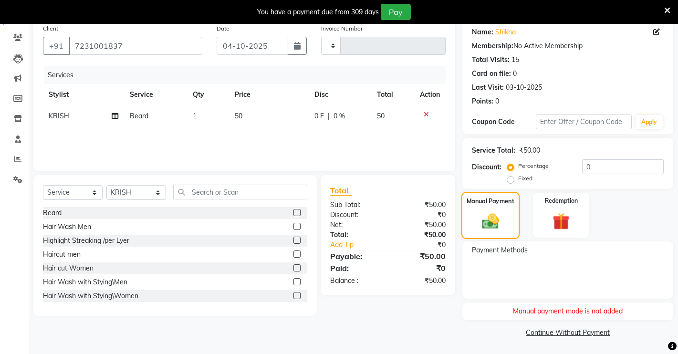
click at [502, 218] on img at bounding box center [491, 221] width 28 height 20
click at [510, 212] on div "Manual Payment" at bounding box center [490, 215] width 59 height 47
click at [557, 214] on img at bounding box center [561, 221] width 29 height 22
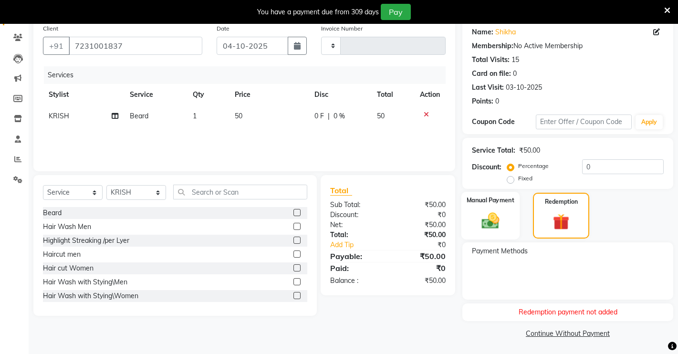
click at [502, 220] on img at bounding box center [490, 220] width 29 height 21
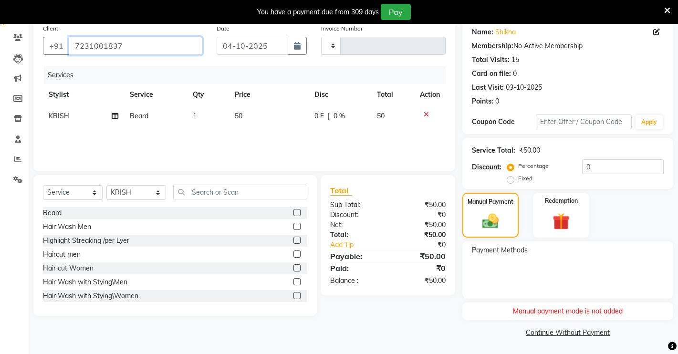
click at [151, 50] on input "7231001837" at bounding box center [136, 46] width 134 height 18
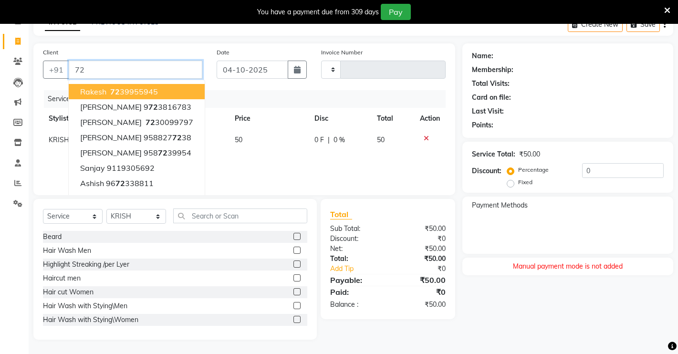
scroll to position [52, 0]
type input "7"
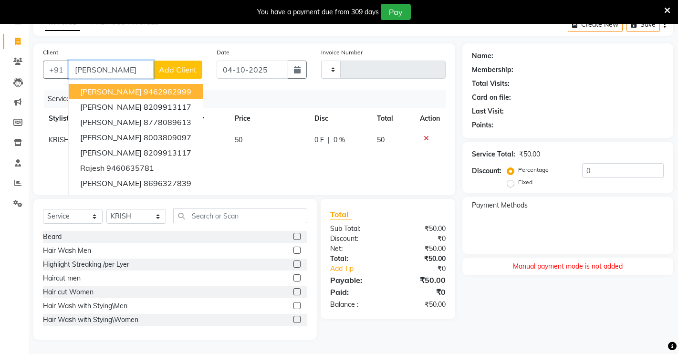
click at [158, 94] on button "Rajesh 9462982999" at bounding box center [136, 91] width 134 height 15
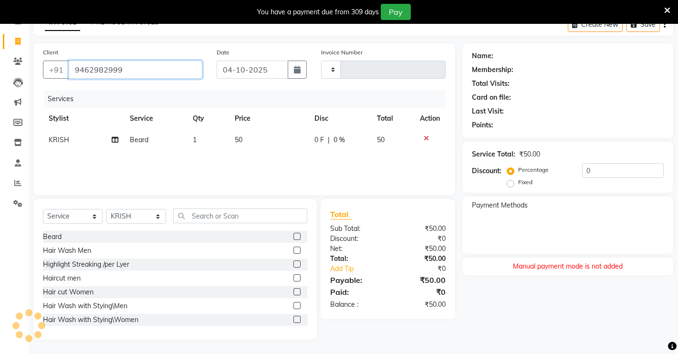
type input "9462982999"
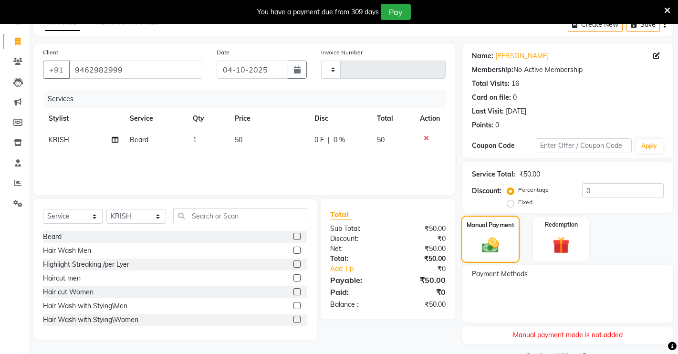
click at [516, 250] on div "Manual Payment" at bounding box center [490, 239] width 59 height 47
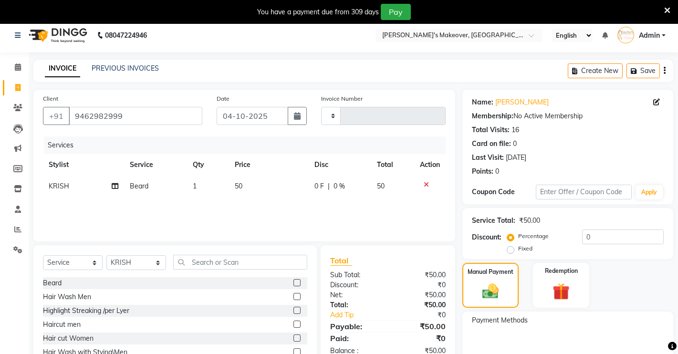
scroll to position [0, 0]
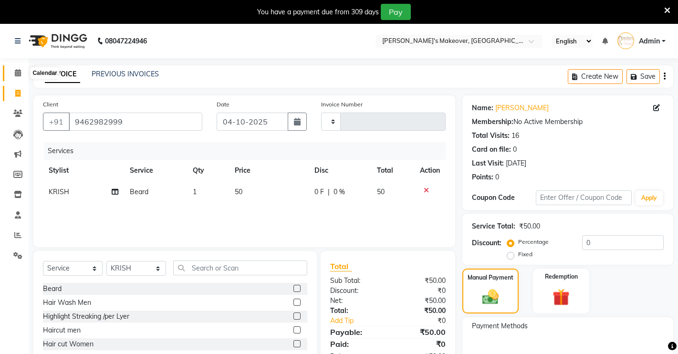
click at [18, 76] on icon at bounding box center [18, 72] width 6 height 7
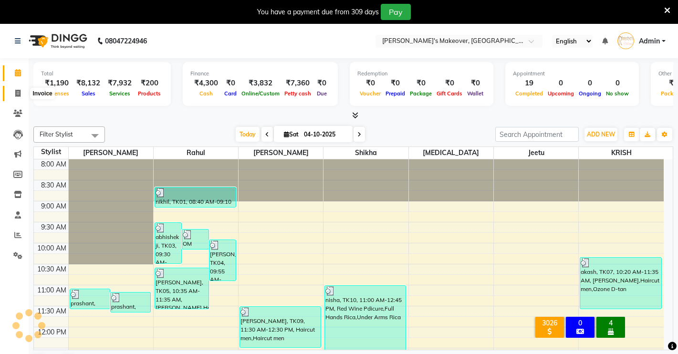
click at [15, 96] on icon at bounding box center [17, 93] width 5 height 7
select select "service"
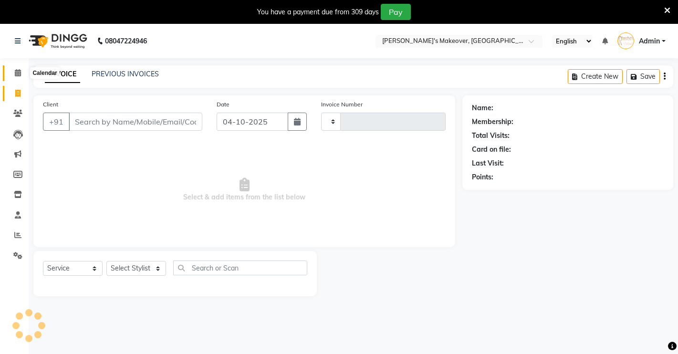
click at [15, 71] on icon at bounding box center [18, 72] width 6 height 7
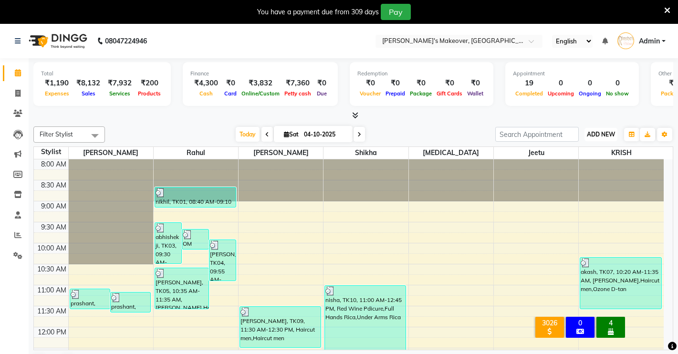
click at [614, 134] on span "ADD NEW" at bounding box center [601, 134] width 28 height 7
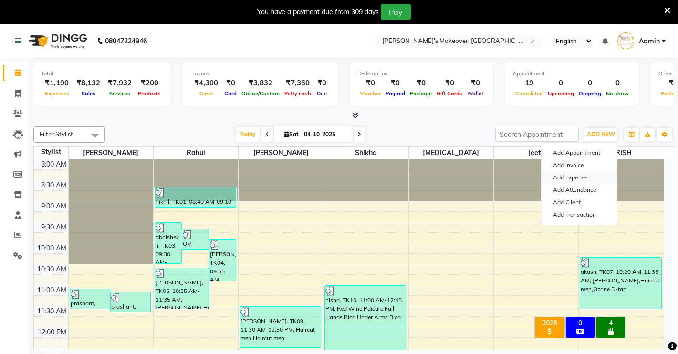
click at [589, 177] on link "Add Expense" at bounding box center [578, 177] width 75 height 12
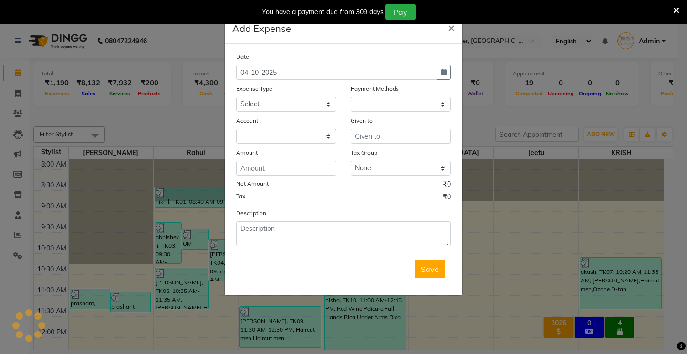
select select "1"
select select "6406"
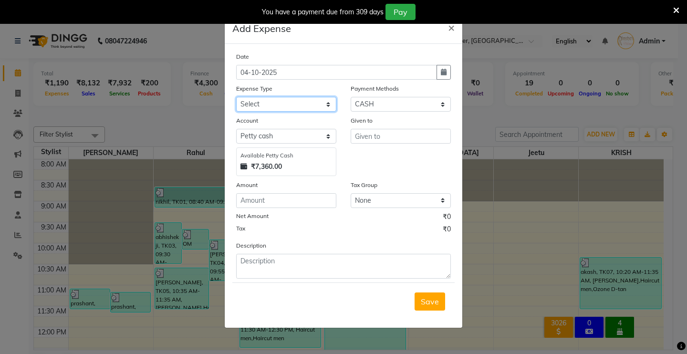
click at [282, 107] on select "Select Advance Salary Baba Bank Service Charges CLEANING Clinical charges DM SI…" at bounding box center [286, 104] width 100 height 15
select select "19381"
click at [236, 97] on select "Select Advance Salary Baba Bank Service Charges CLEANING Clinical charges DM SI…" at bounding box center [286, 104] width 100 height 15
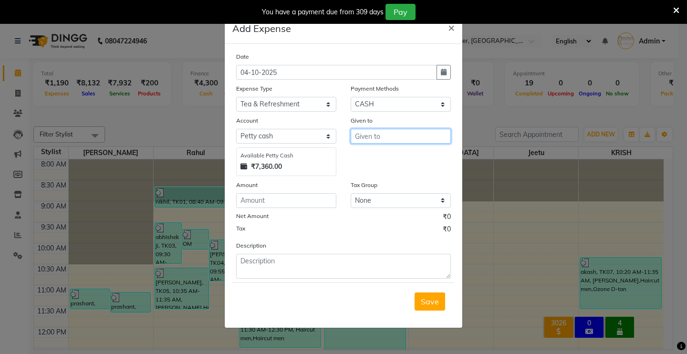
click at [388, 136] on input "text" at bounding box center [401, 136] width 100 height 15
type input "demo staff"
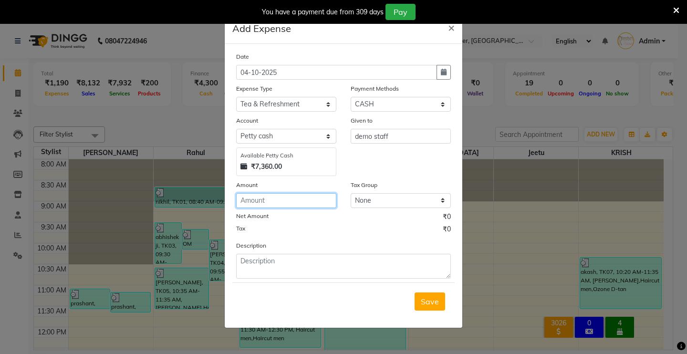
click at [305, 198] on input "number" at bounding box center [286, 200] width 100 height 15
type input "30"
click at [433, 304] on span "Save" at bounding box center [430, 302] width 18 height 10
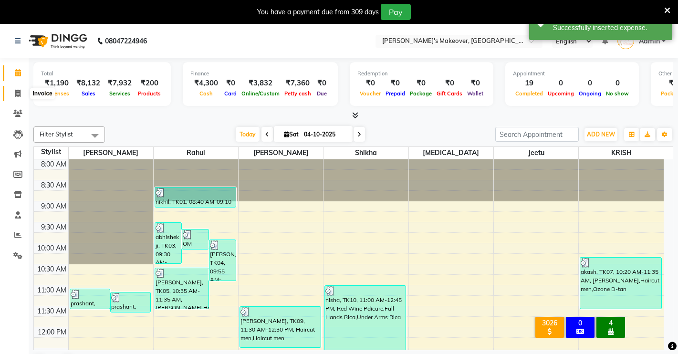
click at [13, 95] on span at bounding box center [18, 93] width 17 height 11
select select "service"
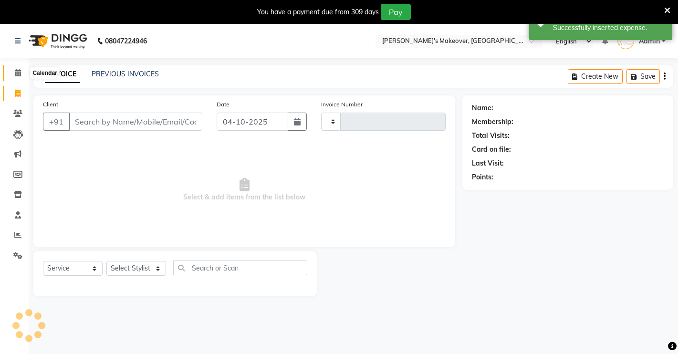
click at [17, 74] on icon at bounding box center [18, 72] width 6 height 7
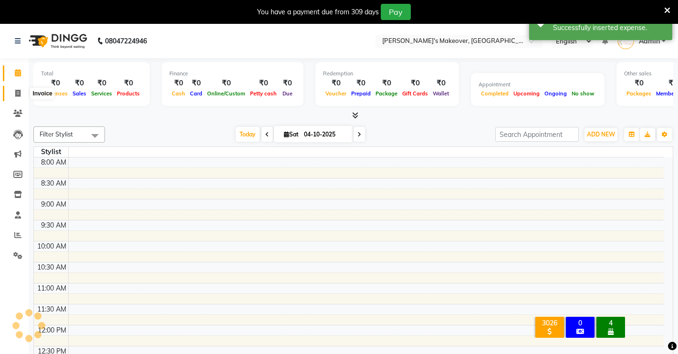
click at [16, 93] on icon at bounding box center [17, 93] width 5 height 7
select select "service"
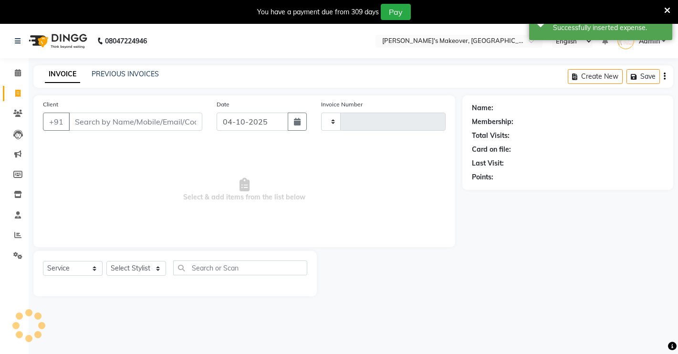
click at [86, 112] on div "Client +91" at bounding box center [123, 118] width 174 height 39
click at [95, 125] on input "Client" at bounding box center [136, 122] width 134 height 18
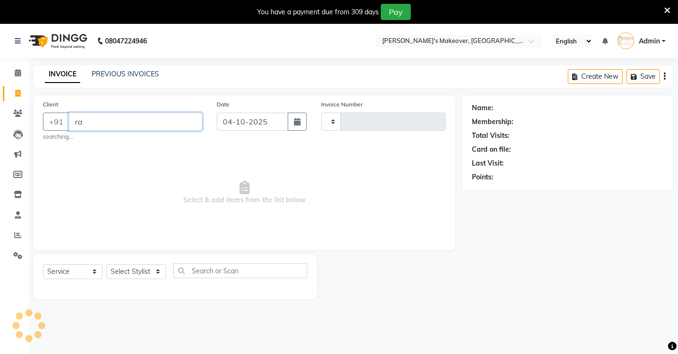
type input "r"
type input "RAJ"
click at [15, 78] on span at bounding box center [18, 73] width 17 height 11
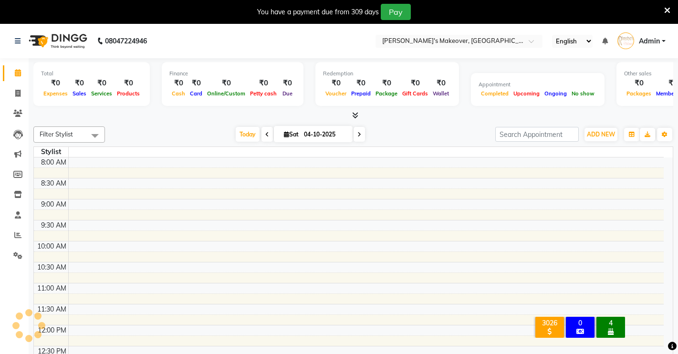
click at [447, 180] on td at bounding box center [365, 183] width 595 height 10
click at [19, 99] on link "Invoice" at bounding box center [14, 94] width 23 height 16
select select "service"
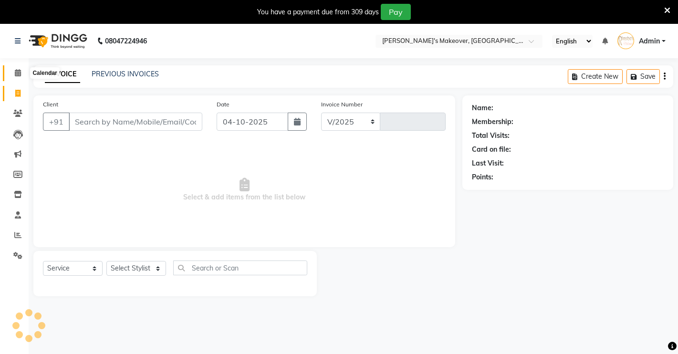
select select "7317"
type input "5020"
click at [16, 78] on span at bounding box center [18, 73] width 17 height 11
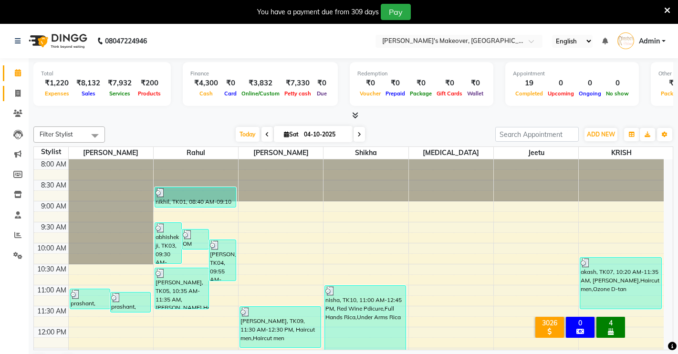
click at [15, 87] on link "Invoice" at bounding box center [14, 94] width 23 height 16
select select "7317"
select select "service"
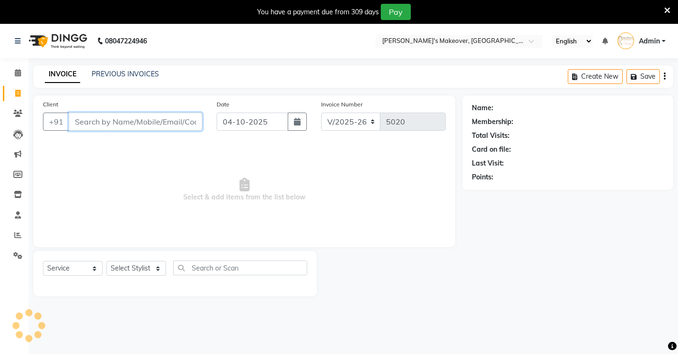
click at [135, 124] on input "Client" at bounding box center [136, 122] width 134 height 18
click at [135, 117] on input "Client" at bounding box center [136, 122] width 134 height 18
type input "8"
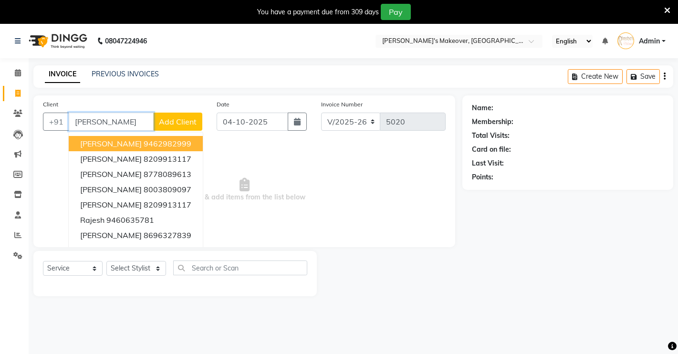
click at [144, 143] on ngb-highlight "9462982999" at bounding box center [168, 144] width 48 height 10
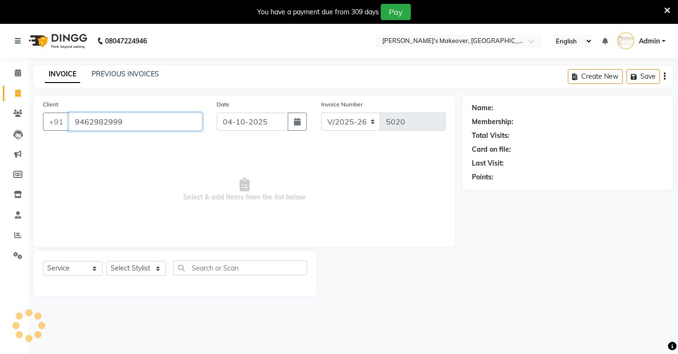
type input "9462982999"
click at [131, 271] on select "Select Stylist [PERSON_NAME] [PERSON_NAME] NAVEEN [MEDICAL_DATA][PERSON_NAME] […" at bounding box center [136, 268] width 60 height 15
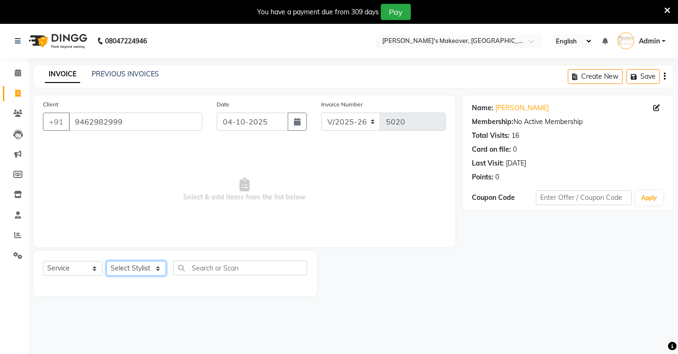
select select "88618"
click at [106, 261] on select "Select Stylist [PERSON_NAME] [PERSON_NAME] NAVEEN [MEDICAL_DATA][PERSON_NAME] […" at bounding box center [136, 268] width 60 height 15
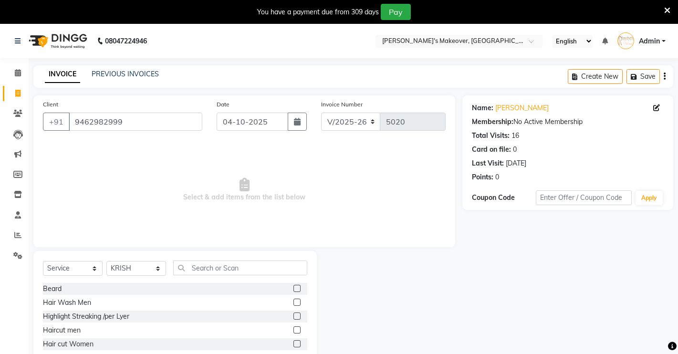
click at [293, 288] on label at bounding box center [296, 288] width 7 height 7
click at [293, 288] on input "checkbox" at bounding box center [296, 289] width 6 height 6
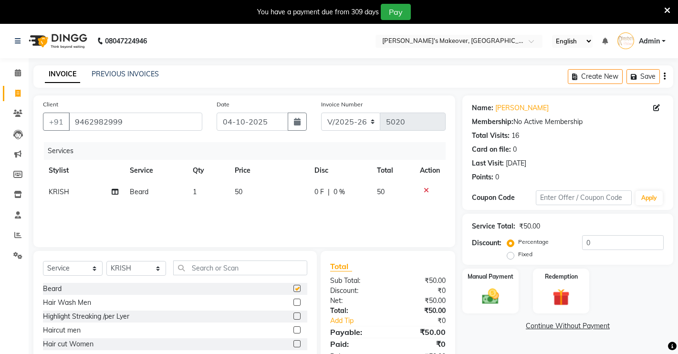
checkbox input "false"
click at [491, 295] on img at bounding box center [490, 296] width 29 height 21
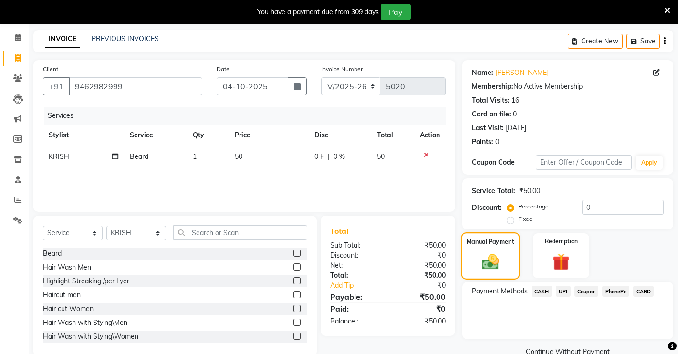
scroll to position [54, 0]
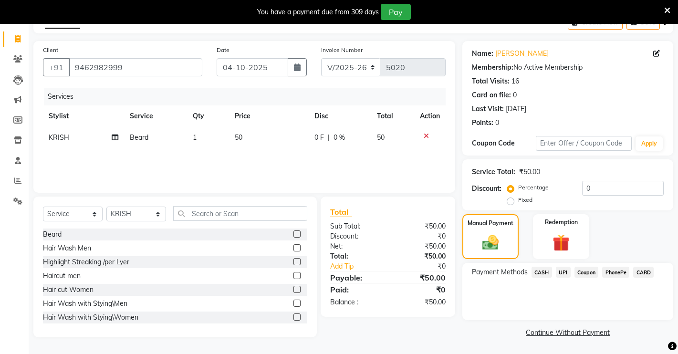
click at [564, 270] on span "UPI" at bounding box center [563, 272] width 15 height 11
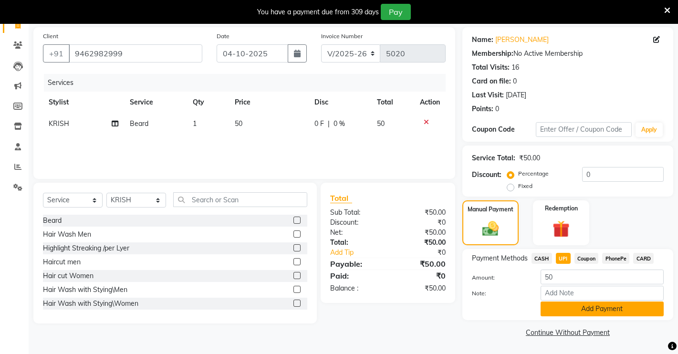
click at [572, 311] on button "Add Payment" at bounding box center [602, 309] width 123 height 15
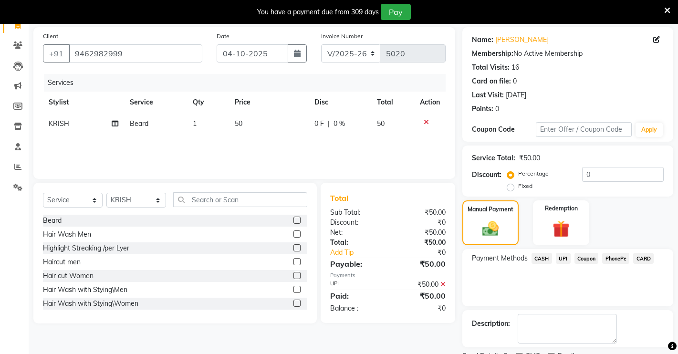
scroll to position [108, 0]
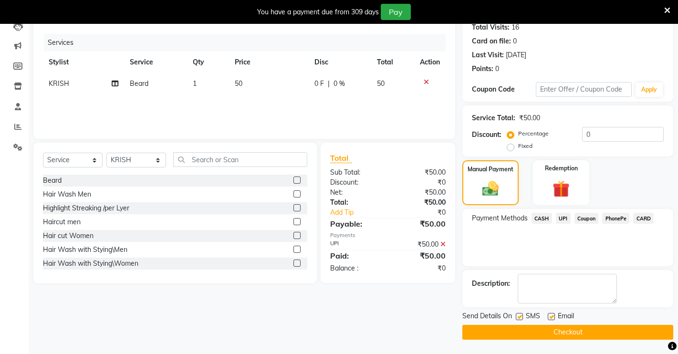
click at [562, 334] on button "Checkout" at bounding box center [567, 332] width 211 height 15
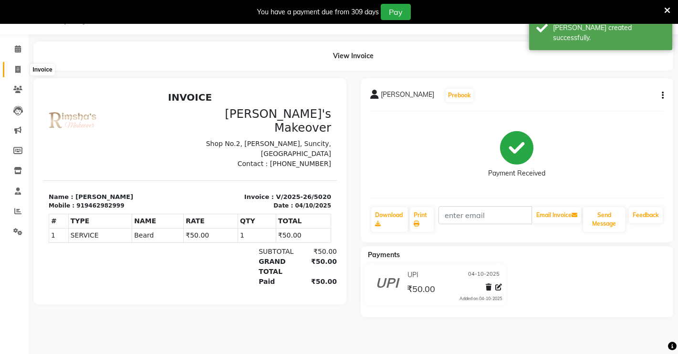
click at [12, 73] on span at bounding box center [18, 69] width 17 height 11
select select "7317"
select select "service"
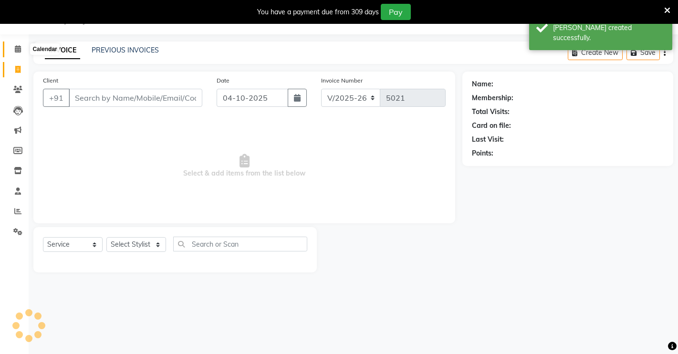
click at [15, 50] on icon at bounding box center [18, 48] width 6 height 7
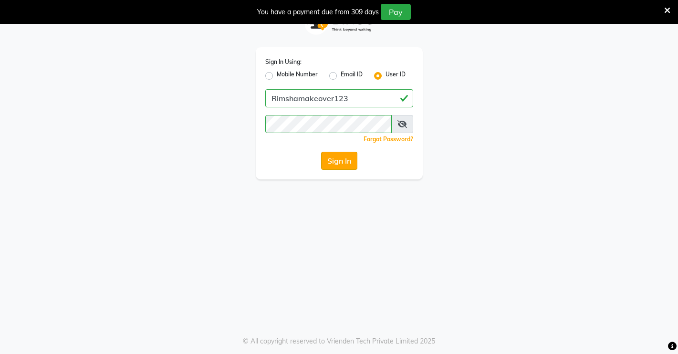
click at [341, 163] on button "Sign In" at bounding box center [339, 161] width 36 height 18
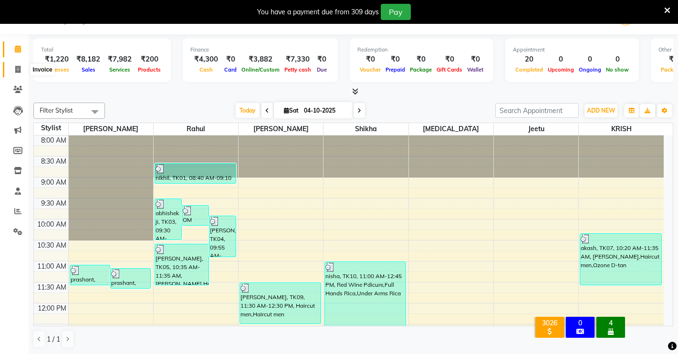
click at [17, 66] on icon at bounding box center [17, 69] width 5 height 7
select select "service"
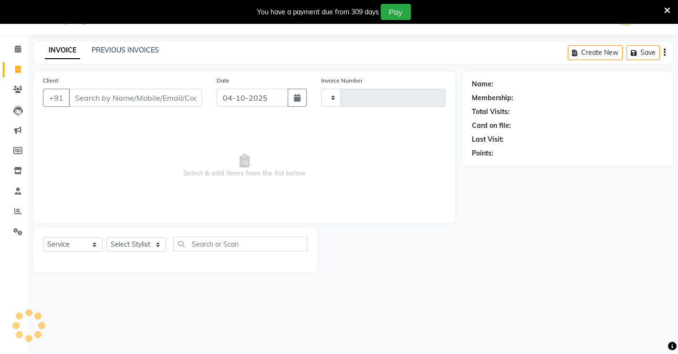
type input "5021"
select select "7317"
click at [94, 91] on input "Client" at bounding box center [136, 98] width 134 height 18
drag, startPoint x: 114, startPoint y: 95, endPoint x: 146, endPoint y: 117, distance: 38.5
click at [116, 96] on input "Client" at bounding box center [136, 98] width 134 height 18
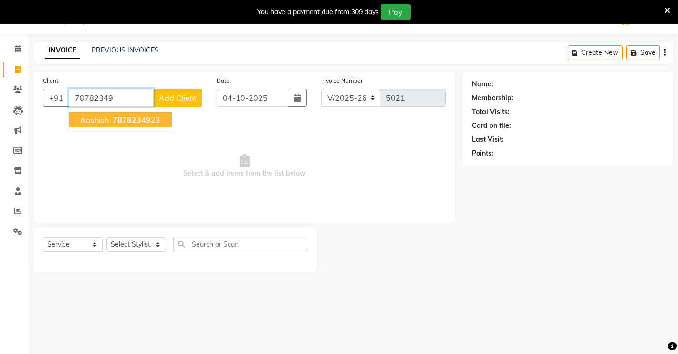
click at [131, 120] on span "78782349" at bounding box center [132, 120] width 38 height 10
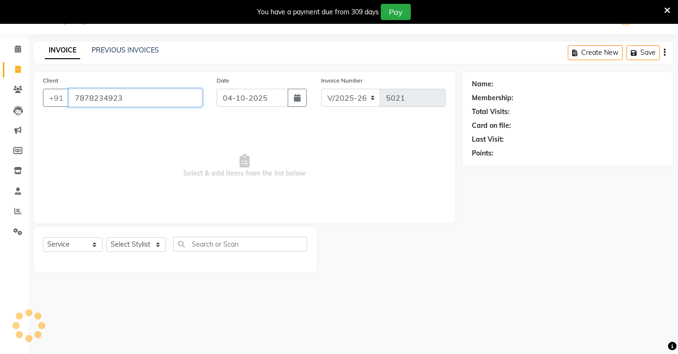
type input "7878234923"
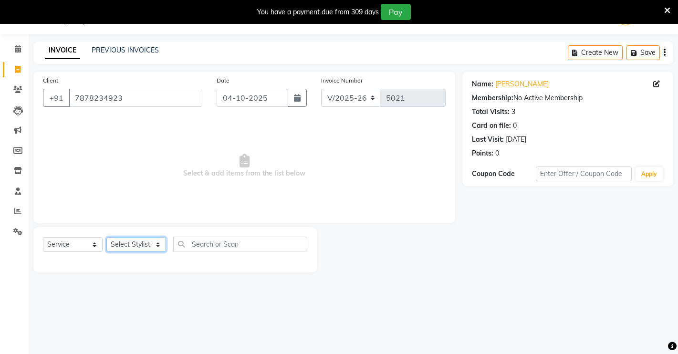
click at [143, 250] on select "Select Stylist [PERSON_NAME] [PERSON_NAME] NAVEEN [MEDICAL_DATA][PERSON_NAME] […" at bounding box center [136, 244] width 60 height 15
select select "77366"
click at [106, 237] on select "Select Stylist [PERSON_NAME] [PERSON_NAME] NAVEEN [MEDICAL_DATA][PERSON_NAME] […" at bounding box center [136, 244] width 60 height 15
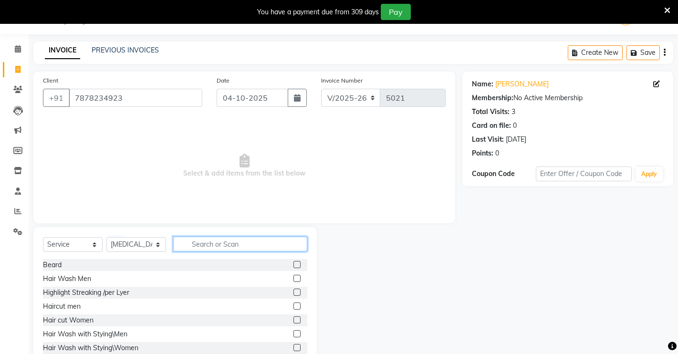
click at [245, 244] on input "text" at bounding box center [240, 244] width 134 height 15
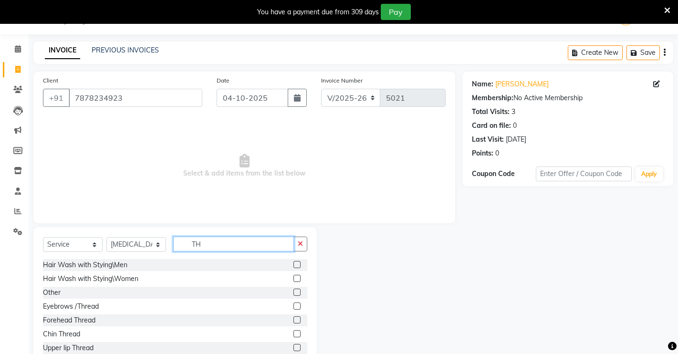
scroll to position [57, 0]
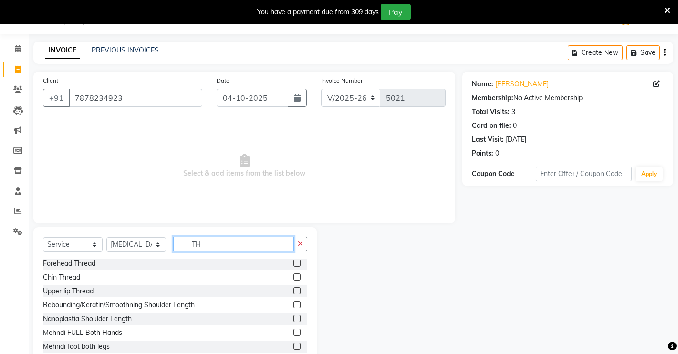
type input "TH"
click at [293, 262] on label at bounding box center [296, 263] width 7 height 7
click at [293, 262] on input "checkbox" at bounding box center [296, 263] width 6 height 6
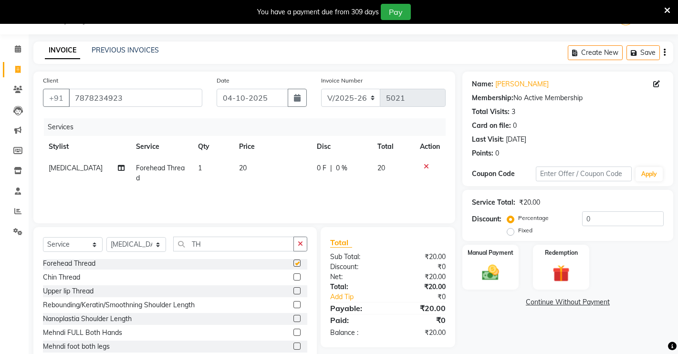
checkbox input "false"
click at [293, 293] on label at bounding box center [296, 290] width 7 height 7
click at [293, 293] on input "checkbox" at bounding box center [296, 291] width 6 height 6
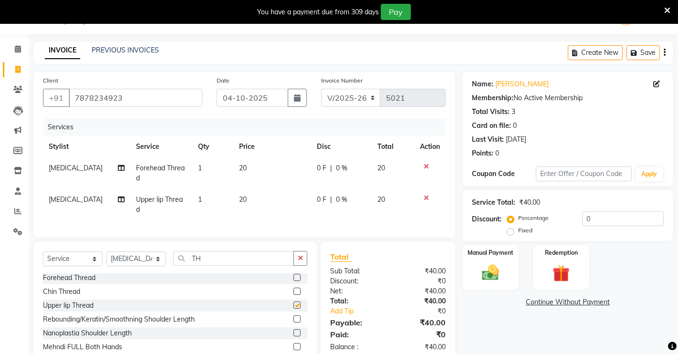
checkbox input "false"
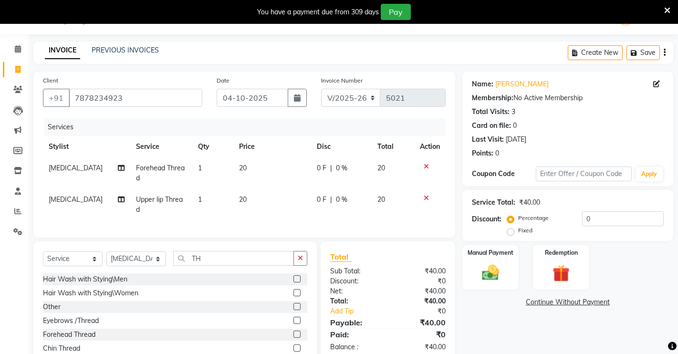
click at [293, 320] on label at bounding box center [296, 320] width 7 height 7
click at [293, 320] on input "checkbox" at bounding box center [296, 321] width 6 height 6
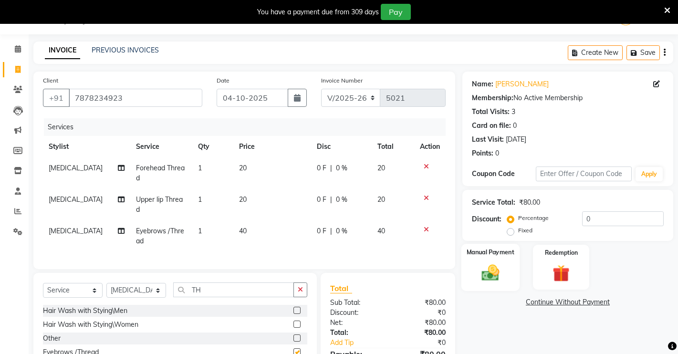
checkbox input "false"
click at [493, 266] on img at bounding box center [490, 272] width 29 height 21
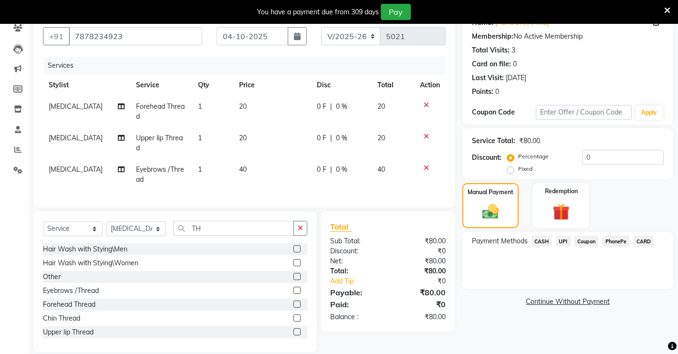
scroll to position [97, 0]
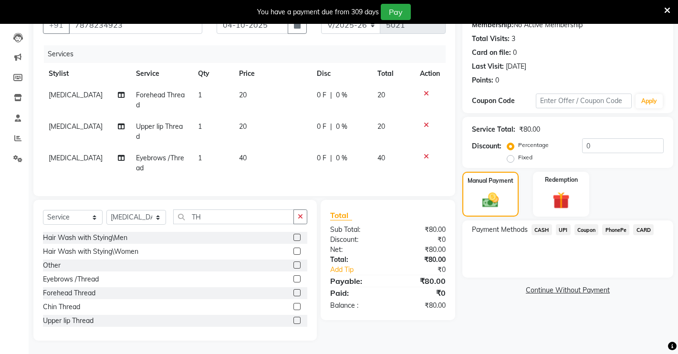
click at [549, 228] on span "CASH" at bounding box center [541, 229] width 21 height 11
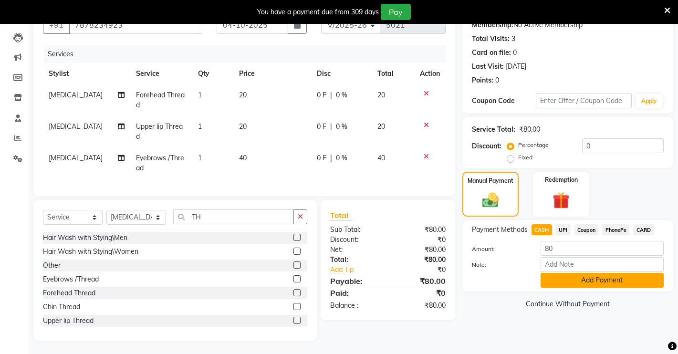
click at [569, 279] on button "Add Payment" at bounding box center [602, 280] width 123 height 15
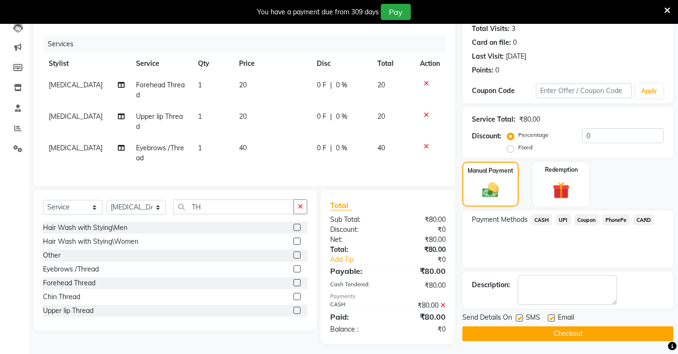
scroll to position [110, 0]
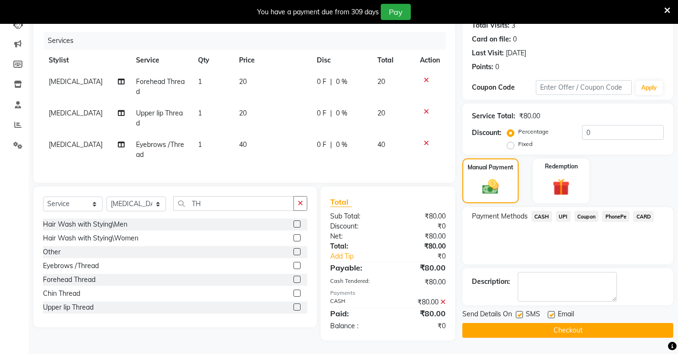
click at [575, 328] on button "Checkout" at bounding box center [567, 330] width 211 height 15
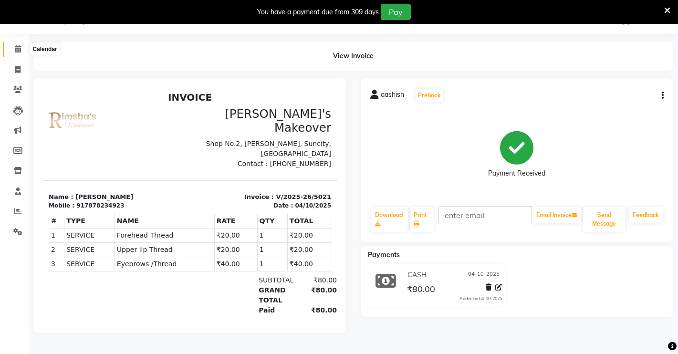
click at [25, 47] on span at bounding box center [18, 49] width 17 height 11
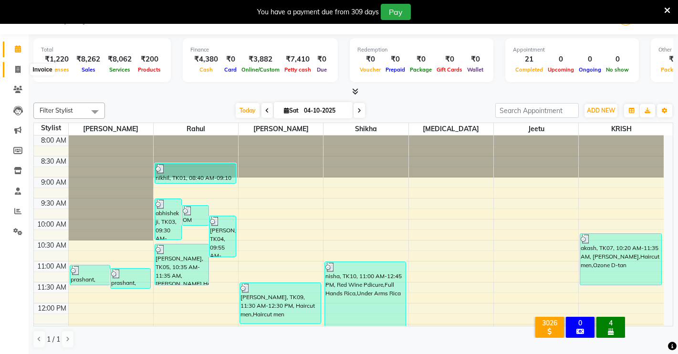
click at [16, 66] on icon at bounding box center [17, 69] width 5 height 7
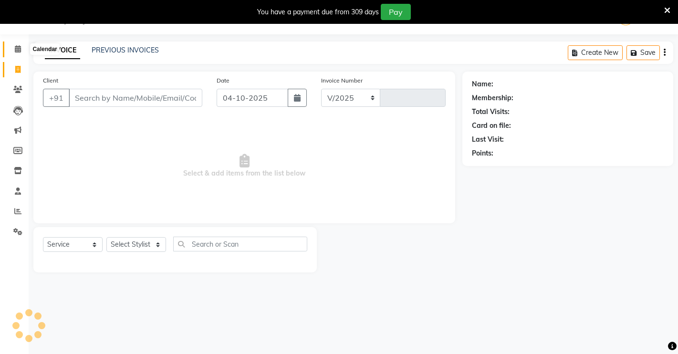
click at [16, 50] on icon at bounding box center [18, 48] width 6 height 7
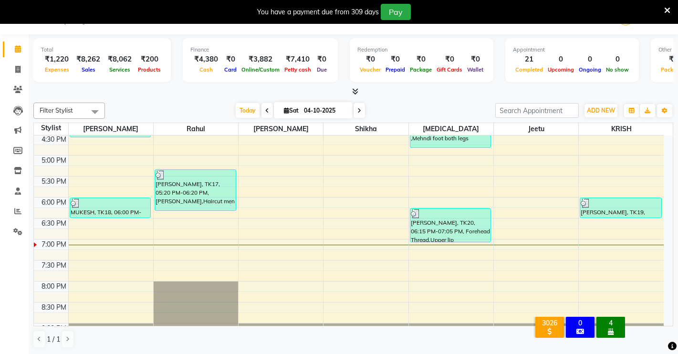
scroll to position [179, 0]
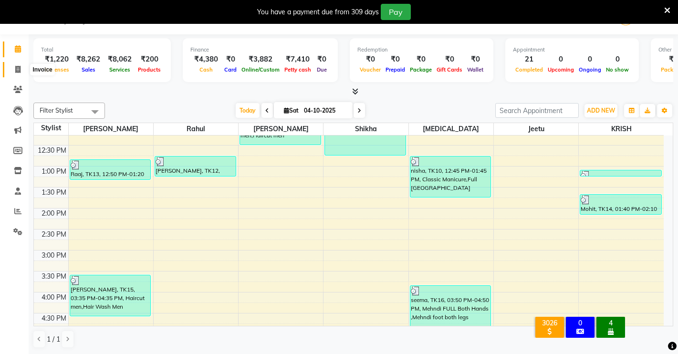
click at [17, 68] on icon at bounding box center [17, 69] width 5 height 7
select select "service"
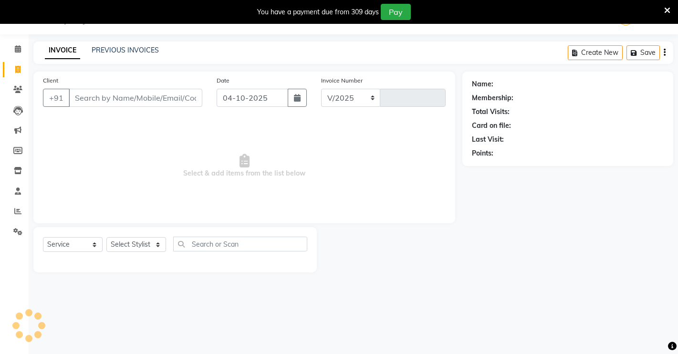
select select "7317"
type input "5022"
click at [142, 102] on input "Client" at bounding box center [136, 98] width 134 height 18
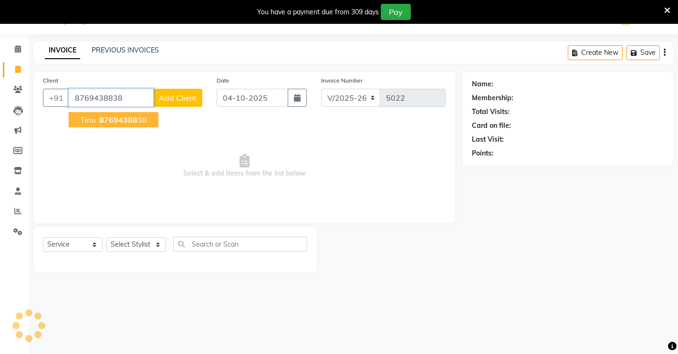
type input "8769438838"
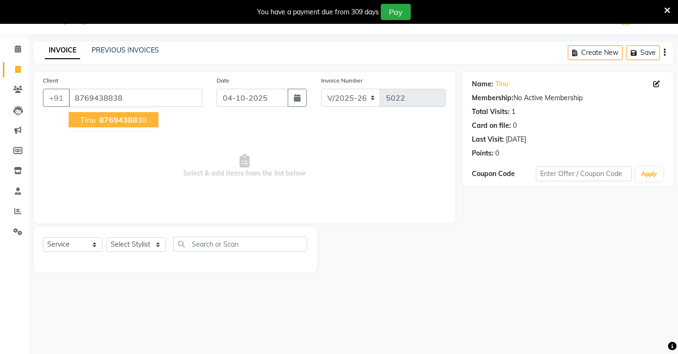
click at [129, 120] on span "87694388" at bounding box center [118, 120] width 38 height 10
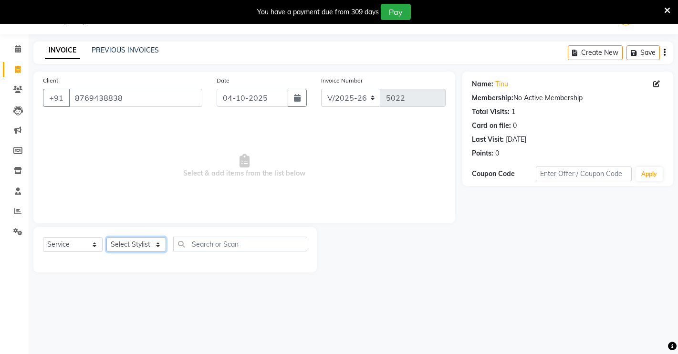
click at [140, 240] on select "Select Stylist [PERSON_NAME] [PERSON_NAME] NAVEEN [MEDICAL_DATA][PERSON_NAME] […" at bounding box center [136, 244] width 60 height 15
select select "75199"
click at [106, 237] on select "Select Stylist [PERSON_NAME] [PERSON_NAME] NAVEEN [MEDICAL_DATA][PERSON_NAME] […" at bounding box center [136, 244] width 60 height 15
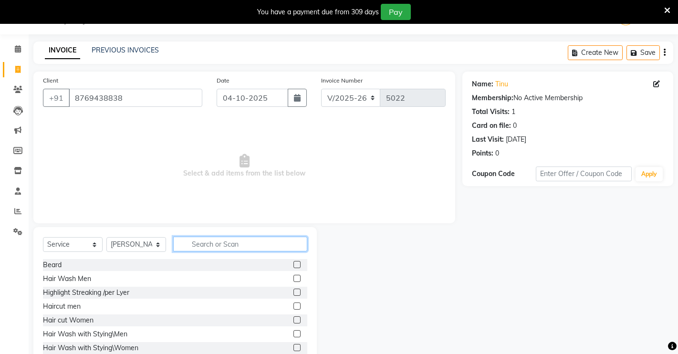
click at [191, 241] on input "text" at bounding box center [240, 244] width 134 height 15
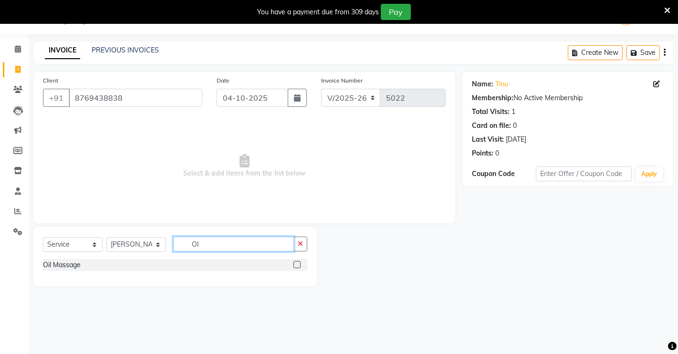
type input "O"
type input "B"
type input "D TA"
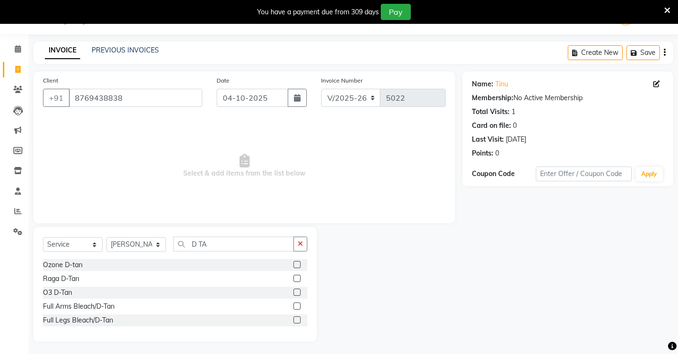
click at [297, 264] on label at bounding box center [296, 264] width 7 height 7
click at [297, 264] on input "checkbox" at bounding box center [296, 265] width 6 height 6
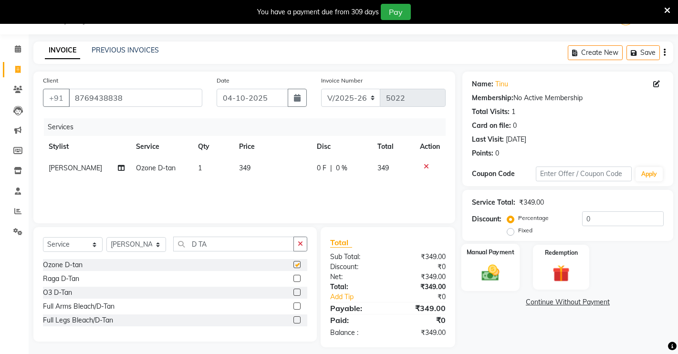
checkbox input "false"
click at [518, 232] on label "Fixed" at bounding box center [525, 230] width 14 height 9
click at [511, 232] on input "Fixed" at bounding box center [512, 230] width 7 height 7
radio input "true"
click at [604, 212] on input "0" at bounding box center [623, 218] width 82 height 15
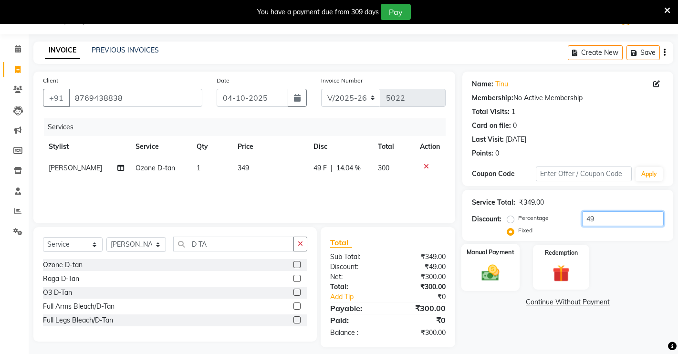
type input "49"
click at [481, 271] on img at bounding box center [490, 272] width 29 height 21
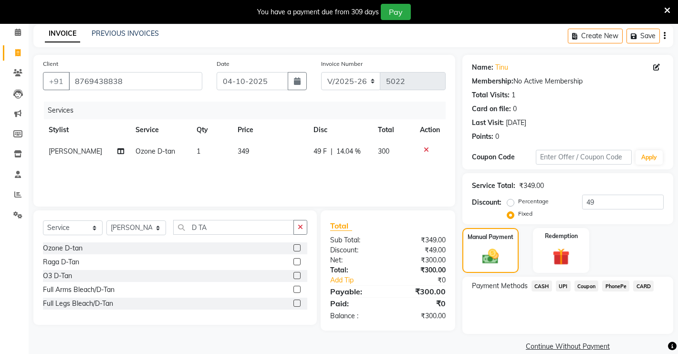
scroll to position [54, 0]
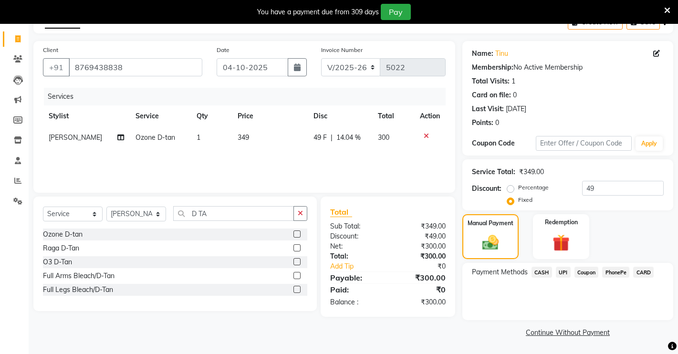
click at [559, 274] on span "UPI" at bounding box center [563, 272] width 15 height 11
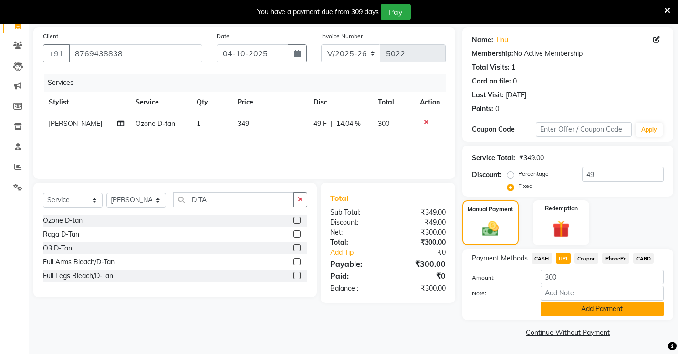
click at [582, 305] on button "Add Payment" at bounding box center [602, 309] width 123 height 15
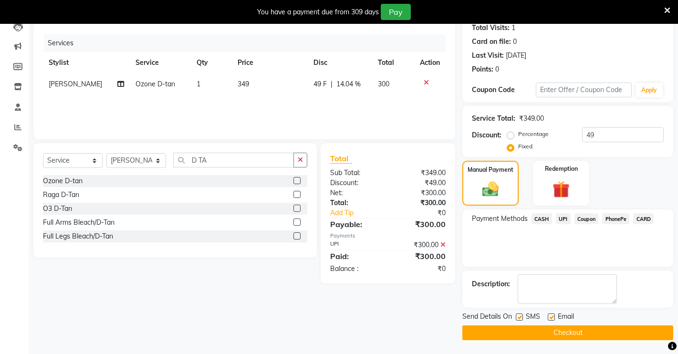
scroll to position [108, 0]
click at [579, 333] on button "Checkout" at bounding box center [567, 332] width 211 height 15
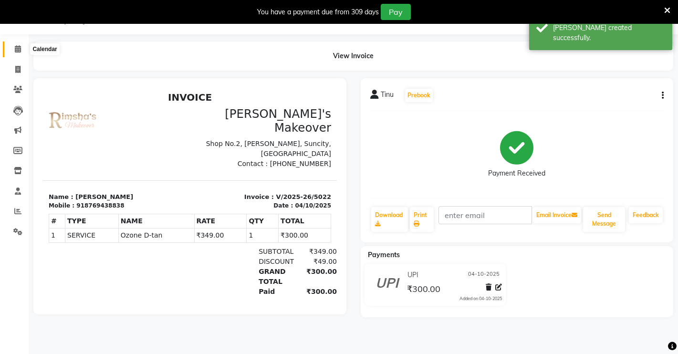
click at [23, 47] on span at bounding box center [18, 49] width 17 height 11
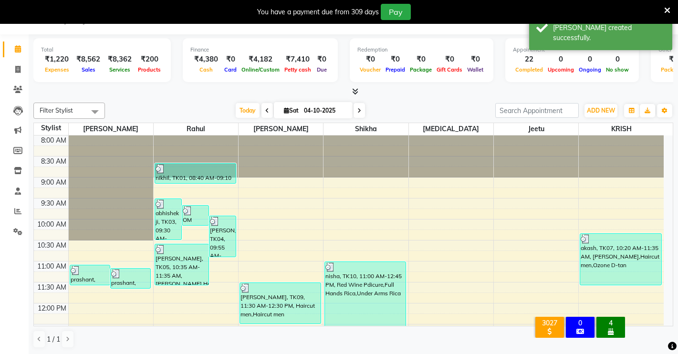
click at [353, 89] on icon at bounding box center [355, 91] width 6 height 7
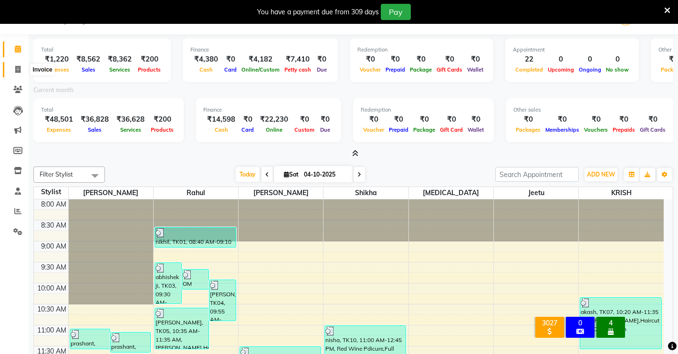
click at [12, 72] on span at bounding box center [18, 69] width 17 height 11
select select "7317"
select select "service"
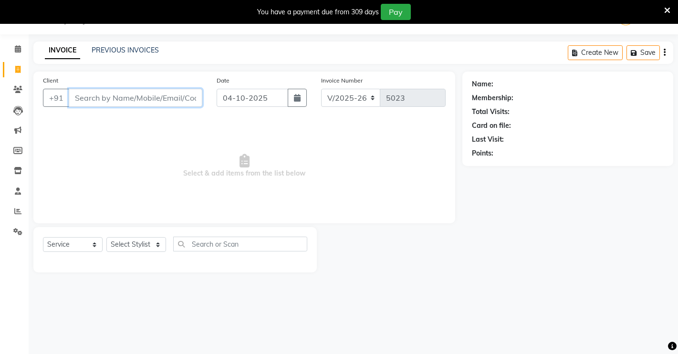
click at [118, 105] on input "Client" at bounding box center [136, 98] width 134 height 18
click at [152, 104] on input "Client" at bounding box center [136, 98] width 134 height 18
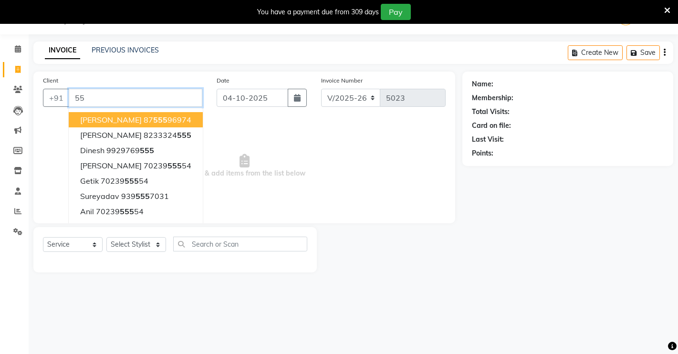
type input "5"
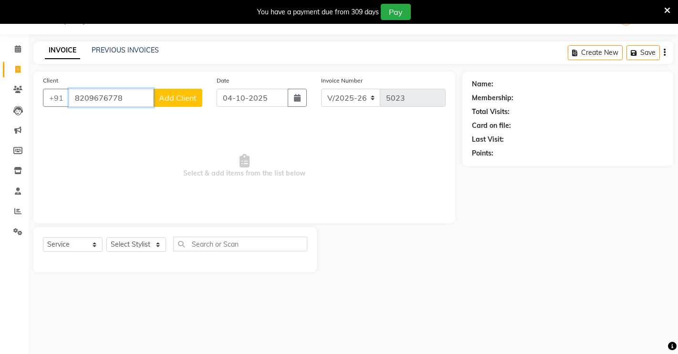
type input "8209676778"
click at [168, 92] on button "Add Client" at bounding box center [177, 98] width 49 height 18
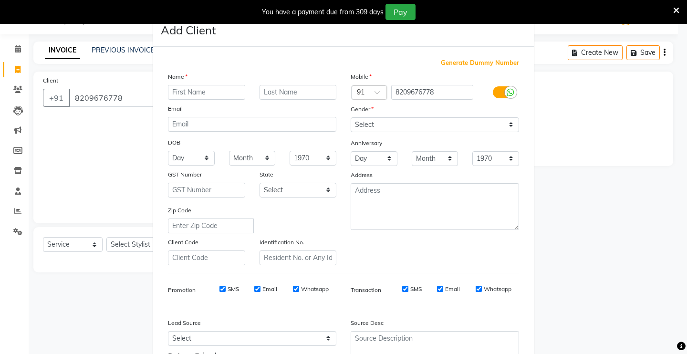
drag, startPoint x: 216, startPoint y: 92, endPoint x: 221, endPoint y: 127, distance: 35.6
click at [219, 93] on input "text" at bounding box center [206, 92] width 77 height 15
type input "ROHIT"
drag, startPoint x: 388, startPoint y: 125, endPoint x: 394, endPoint y: 125, distance: 6.2
click at [393, 125] on select "Select [DEMOGRAPHIC_DATA] [DEMOGRAPHIC_DATA] Other Prefer Not To Say" at bounding box center [435, 124] width 168 height 15
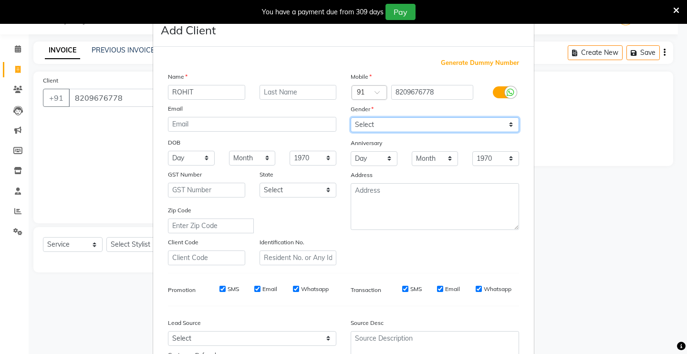
select select "[DEMOGRAPHIC_DATA]"
click at [351, 117] on select "Select [DEMOGRAPHIC_DATA] [DEMOGRAPHIC_DATA] Other Prefer Not To Say" at bounding box center [435, 124] width 168 height 15
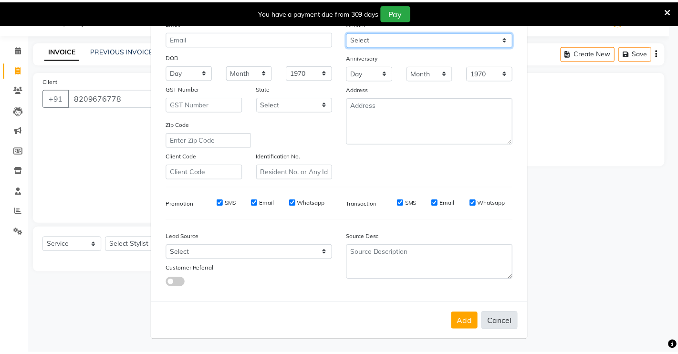
scroll to position [86, 0]
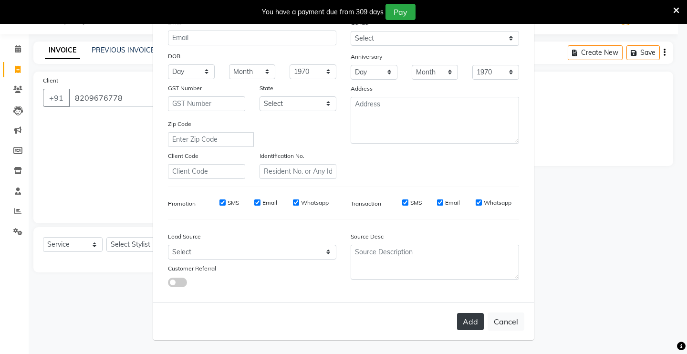
click at [466, 328] on button "Add" at bounding box center [470, 321] width 27 height 17
select select
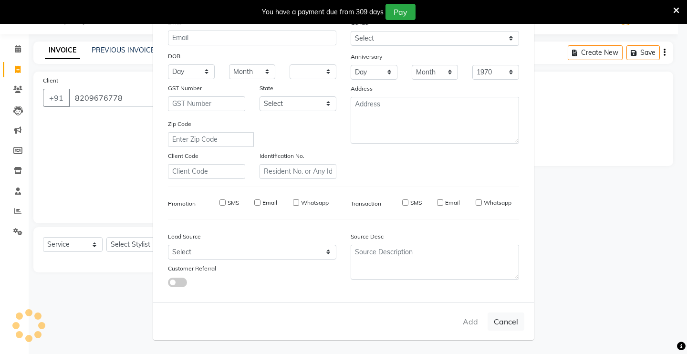
select select
checkbox input "false"
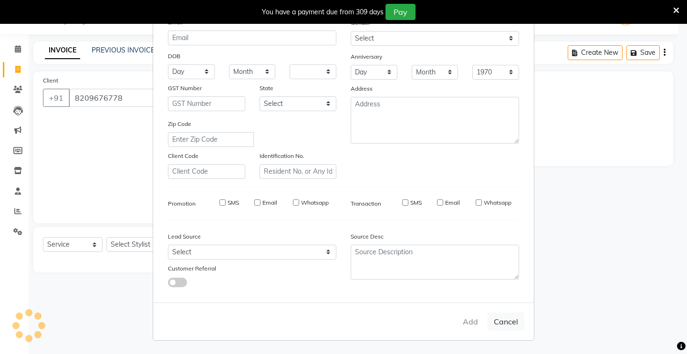
checkbox input "false"
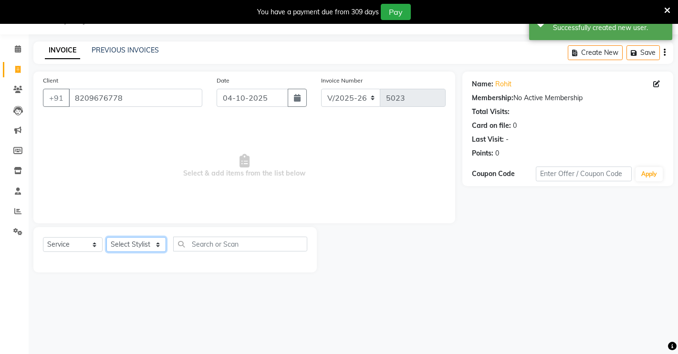
click at [140, 240] on select "Select Stylist [PERSON_NAME] [PERSON_NAME] NAVEEN [MEDICAL_DATA][PERSON_NAME] […" at bounding box center [136, 244] width 60 height 15
select select "64880"
click at [106, 237] on select "Select Stylist [PERSON_NAME] [PERSON_NAME] NAVEEN [MEDICAL_DATA][PERSON_NAME] […" at bounding box center [136, 244] width 60 height 15
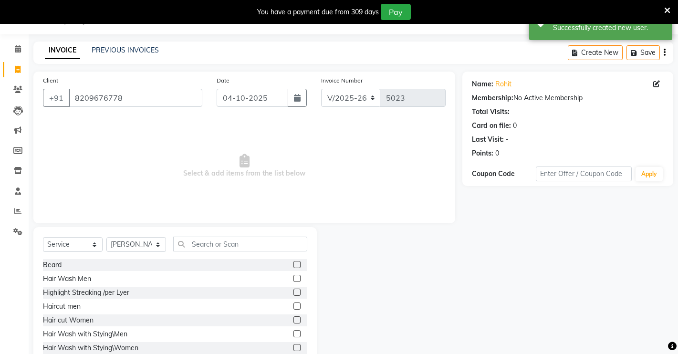
click at [293, 264] on label at bounding box center [296, 264] width 7 height 7
click at [293, 264] on input "checkbox" at bounding box center [296, 265] width 6 height 6
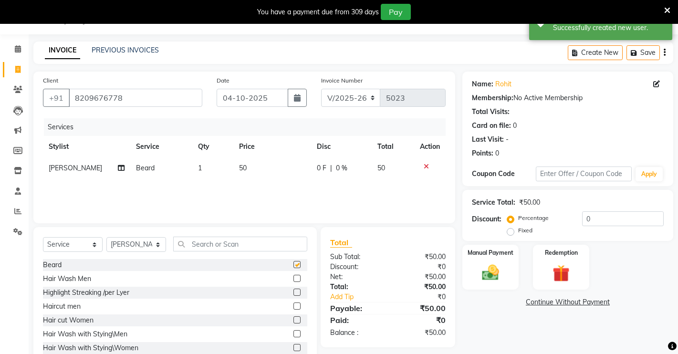
checkbox input "false"
click at [486, 282] on img at bounding box center [490, 272] width 29 height 21
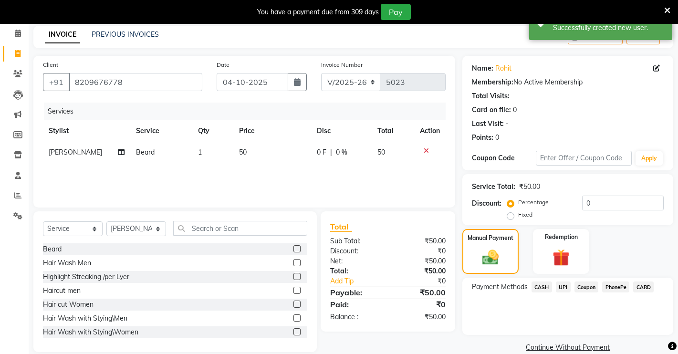
scroll to position [54, 0]
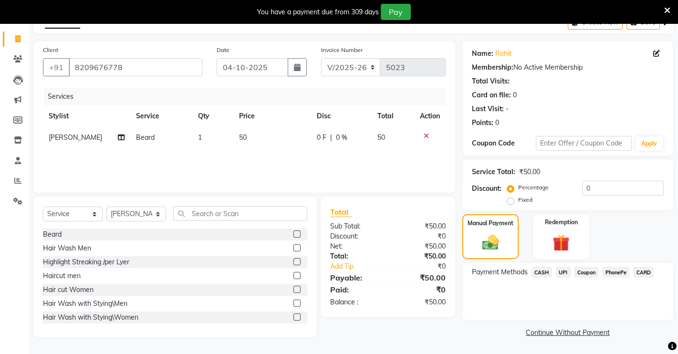
click at [542, 268] on span "CASH" at bounding box center [541, 272] width 21 height 11
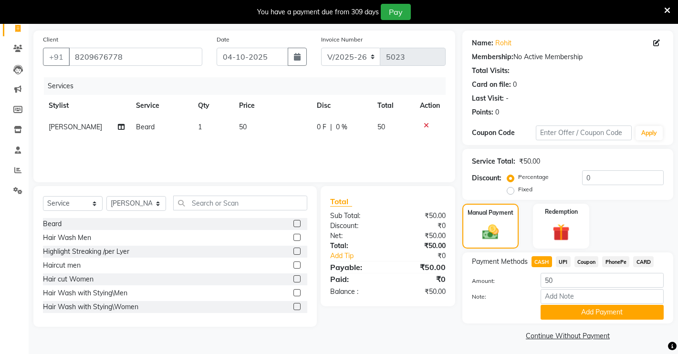
scroll to position [68, 0]
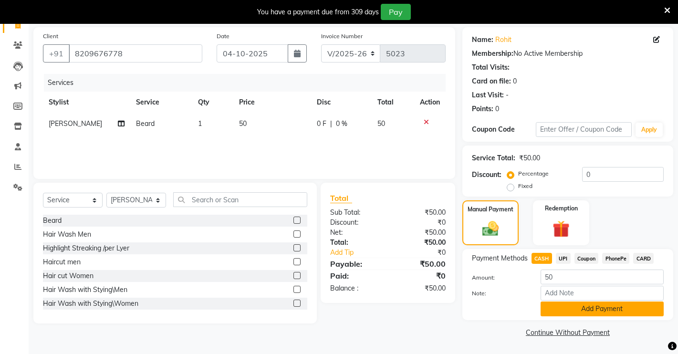
click at [580, 307] on button "Add Payment" at bounding box center [602, 309] width 123 height 15
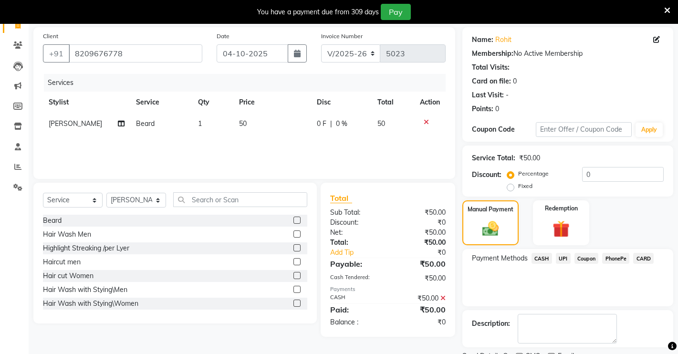
scroll to position [108, 0]
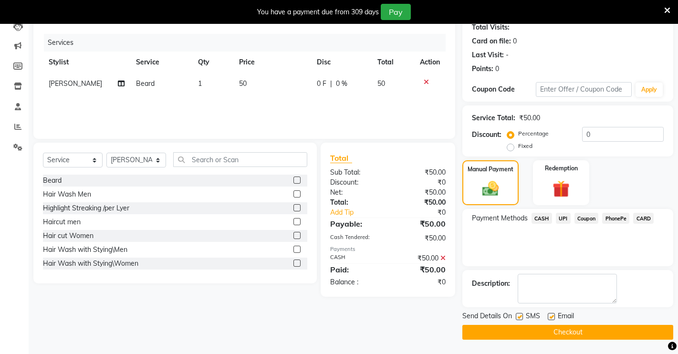
click at [559, 332] on button "Checkout" at bounding box center [567, 332] width 211 height 15
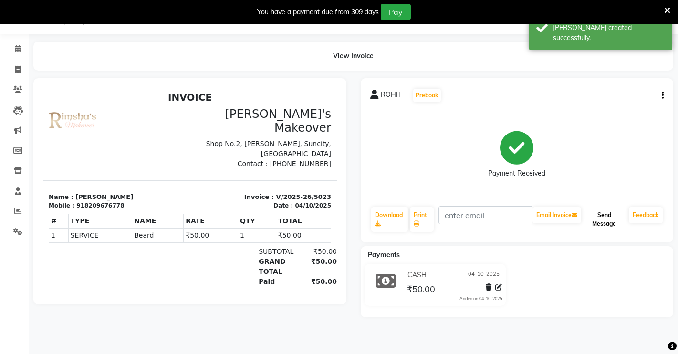
click at [608, 223] on button "Send Message" at bounding box center [604, 219] width 42 height 25
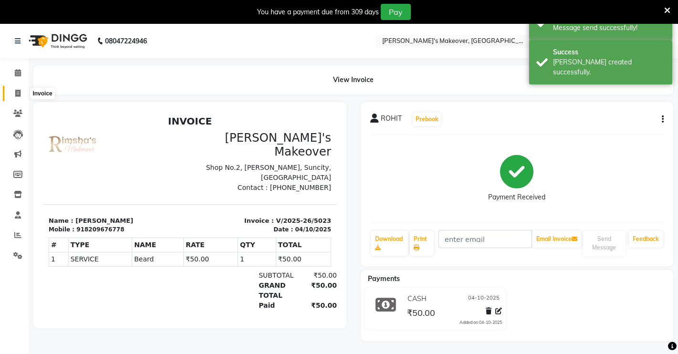
click at [13, 91] on span at bounding box center [18, 93] width 17 height 11
select select "service"
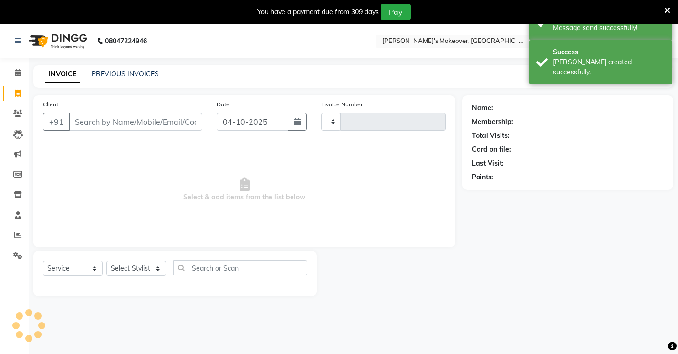
scroll to position [24, 0]
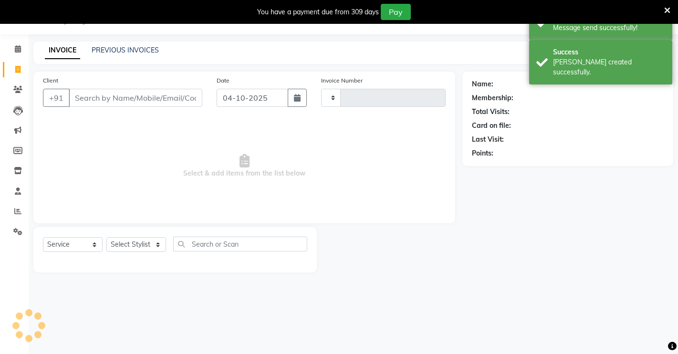
type input "5024"
select select "7317"
